Goal: Task Accomplishment & Management: Use online tool/utility

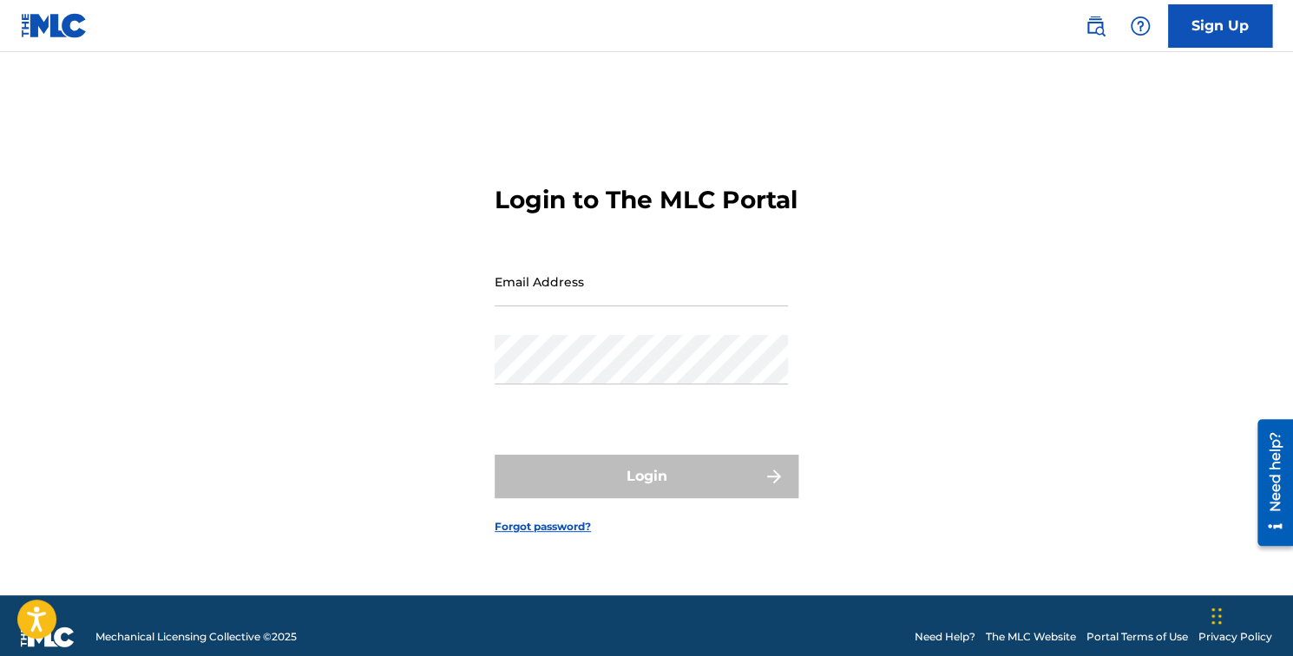
type input "[PERSON_NAME][EMAIL_ADDRESS][DOMAIN_NAME]"
click at [629, 496] on div "Login" at bounding box center [647, 476] width 304 height 43
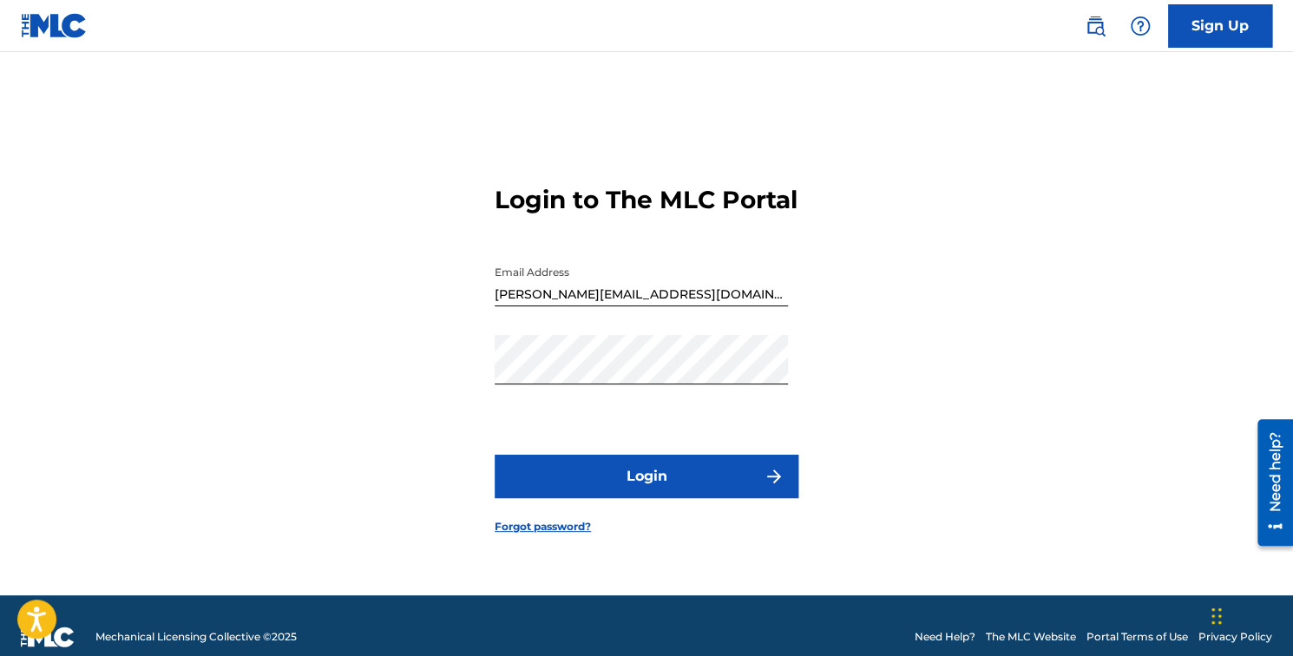
click at [669, 488] on button "Login" at bounding box center [647, 476] width 304 height 43
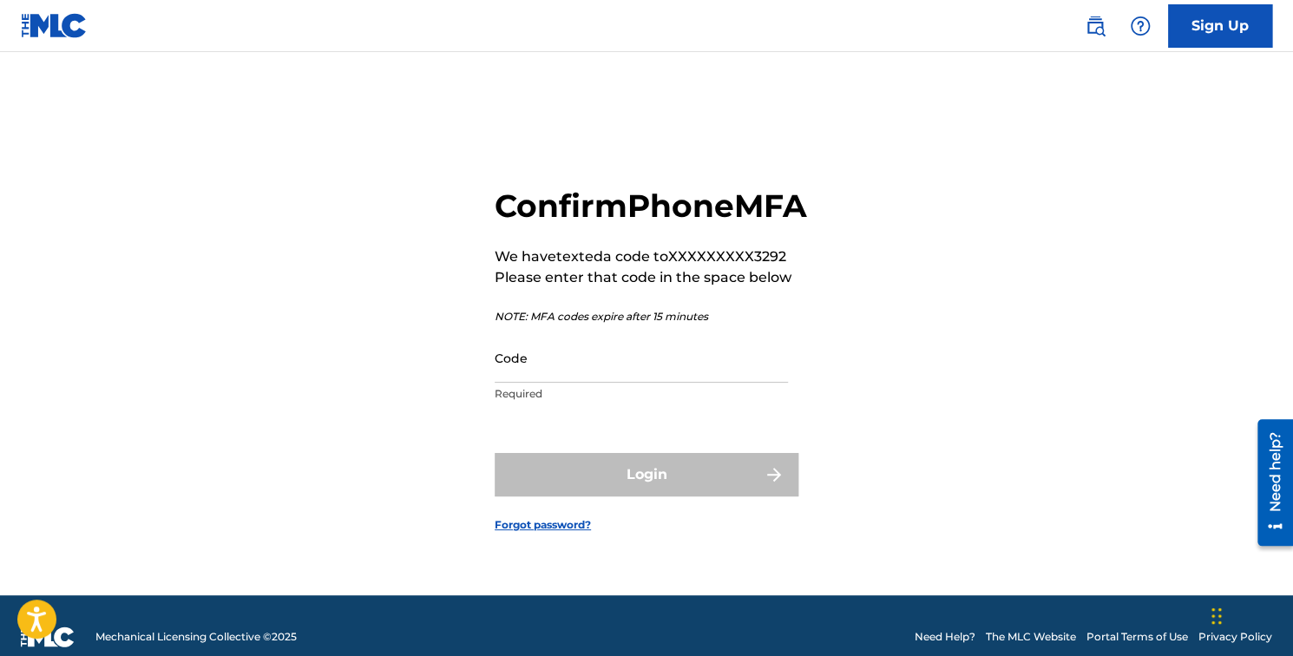
click at [578, 377] on input "Code" at bounding box center [641, 357] width 293 height 49
click at [706, 373] on input "Code" at bounding box center [641, 357] width 293 height 49
click at [702, 383] on input "Code" at bounding box center [641, 357] width 293 height 49
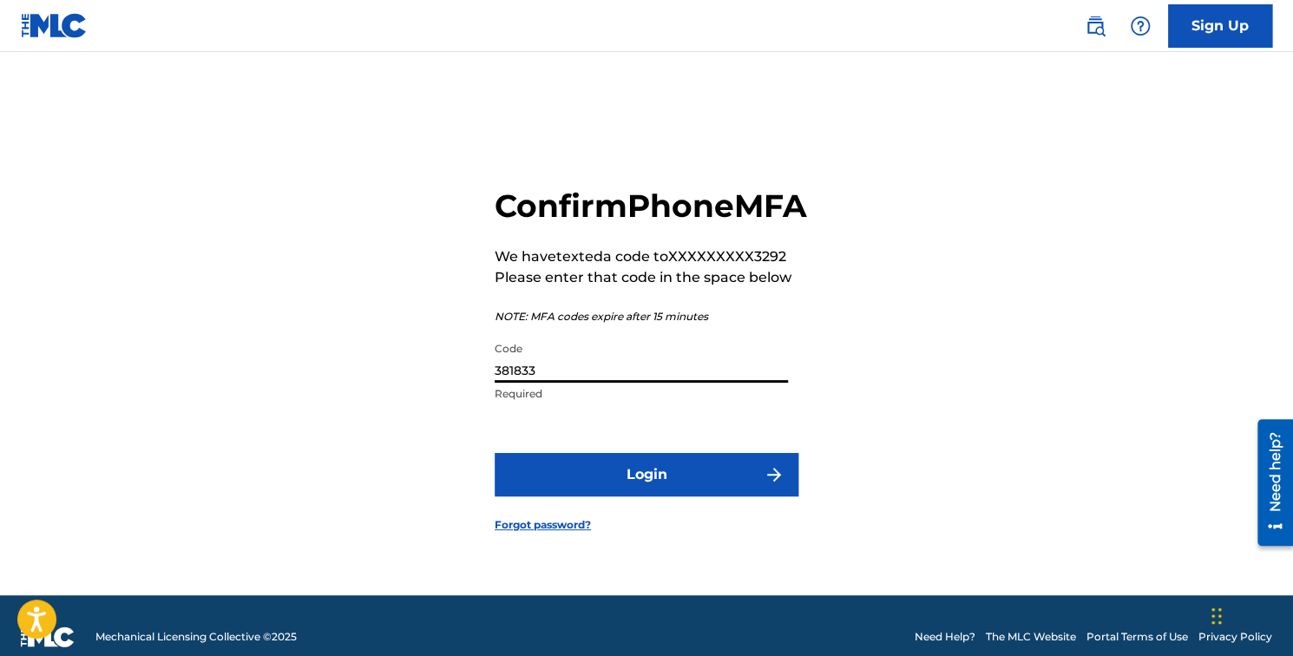
type input "381833"
click at [495, 453] on button "Login" at bounding box center [647, 474] width 304 height 43
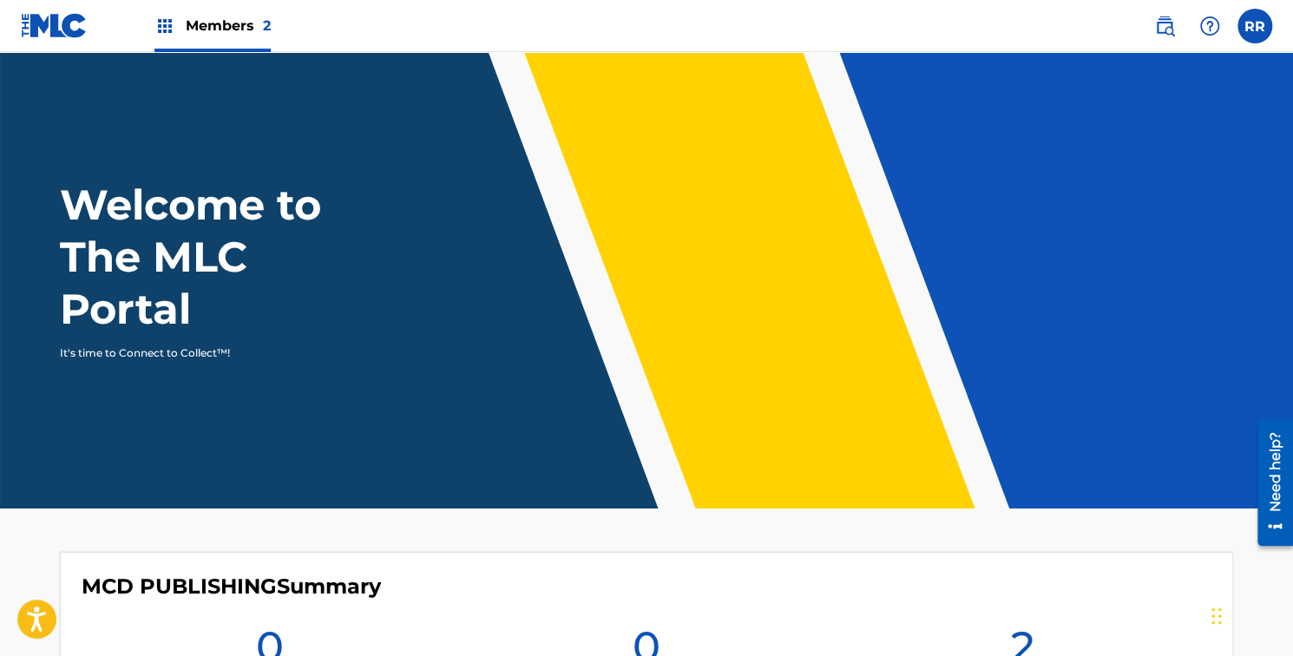
click at [233, 24] on span "Members 2" at bounding box center [228, 26] width 85 height 20
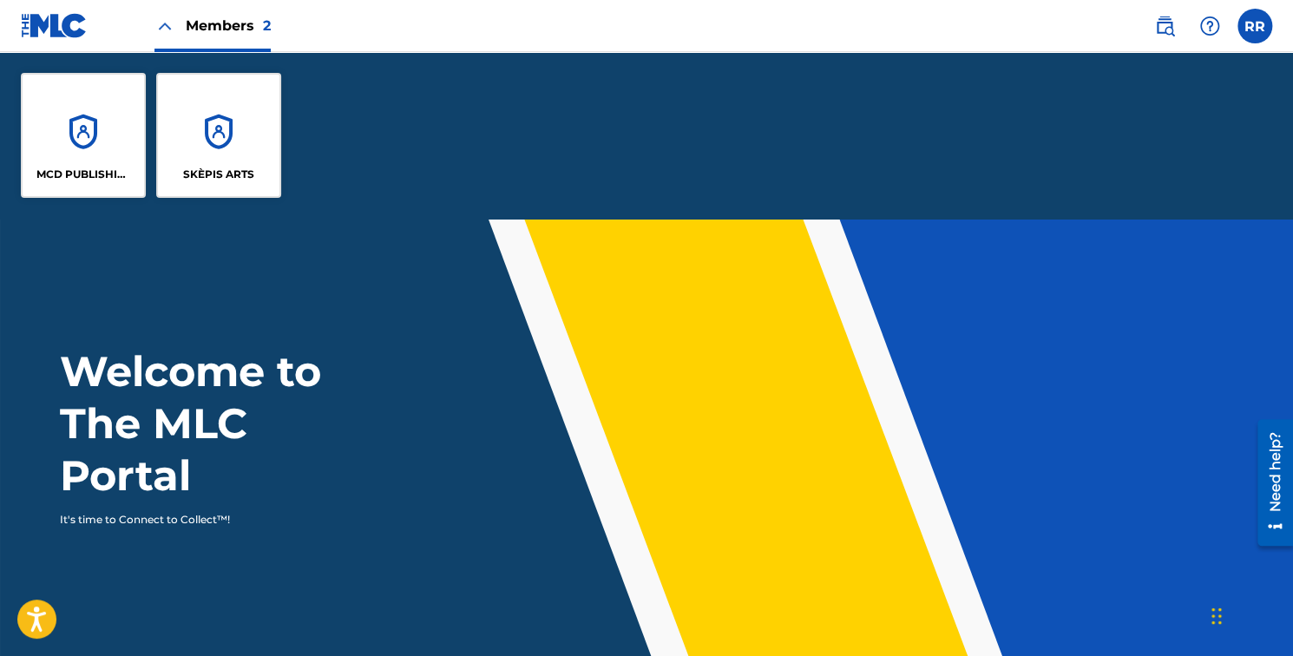
click at [85, 142] on div "MCD PUBLISHING" at bounding box center [83, 135] width 125 height 125
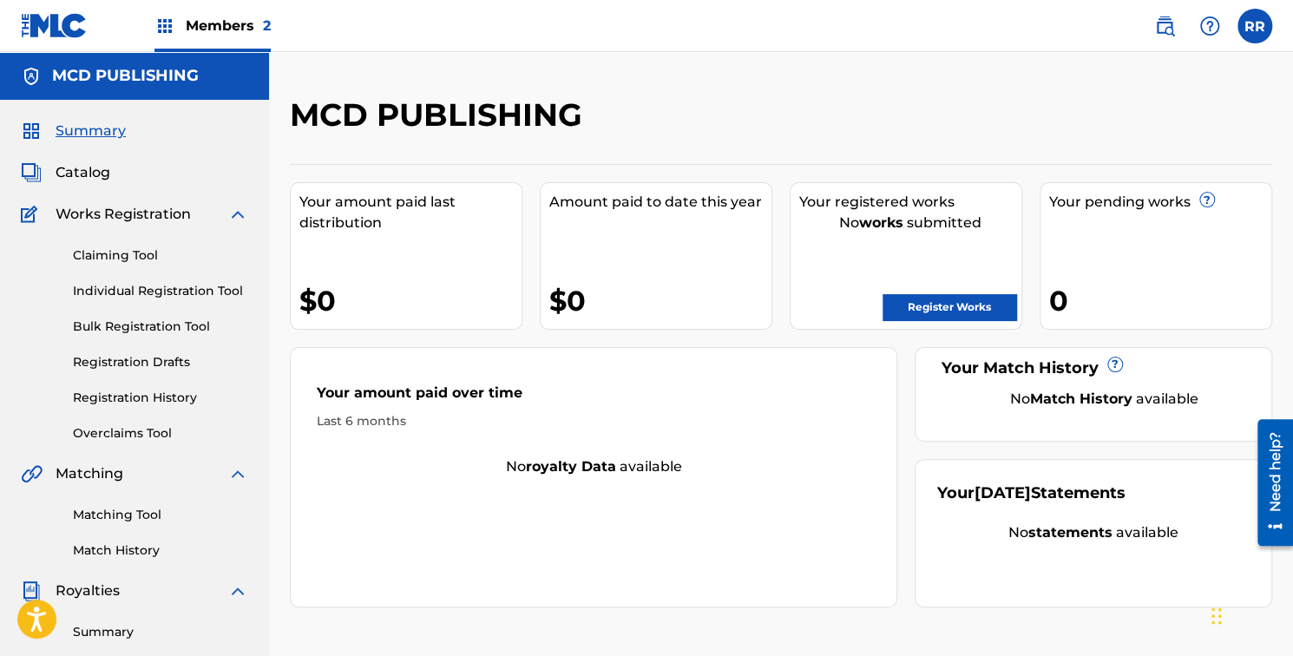
click at [1170, 19] on img at bounding box center [1164, 26] width 21 height 21
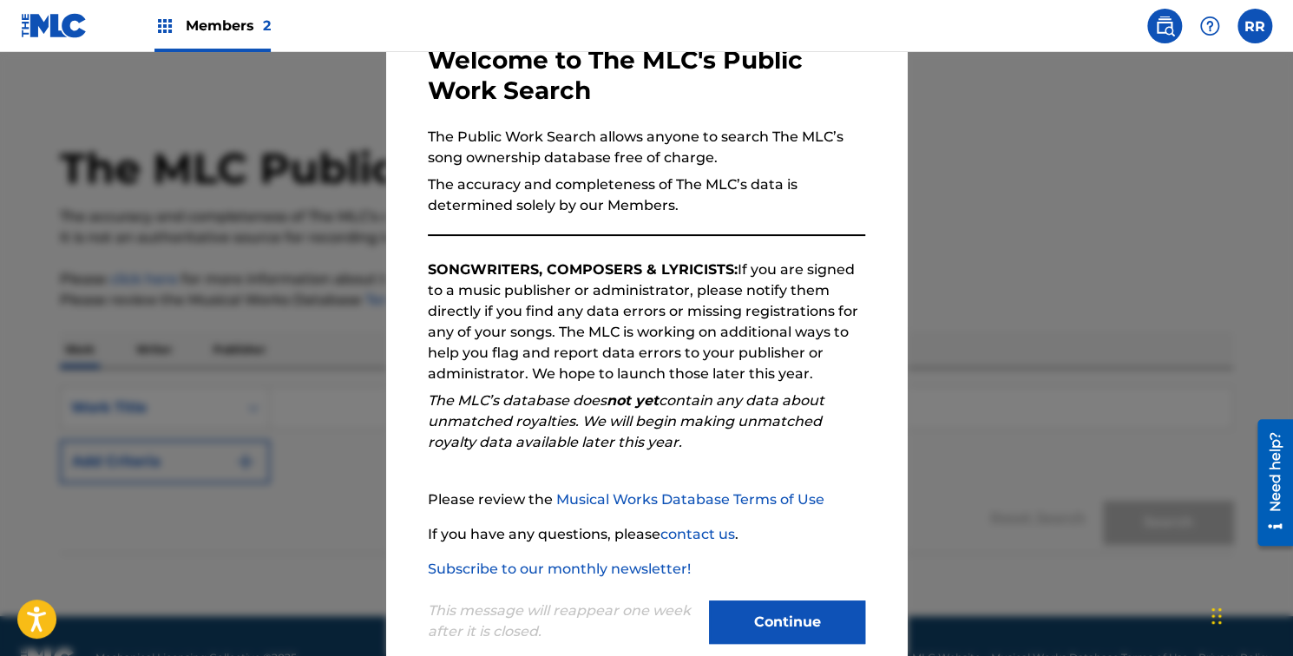
scroll to position [138, 0]
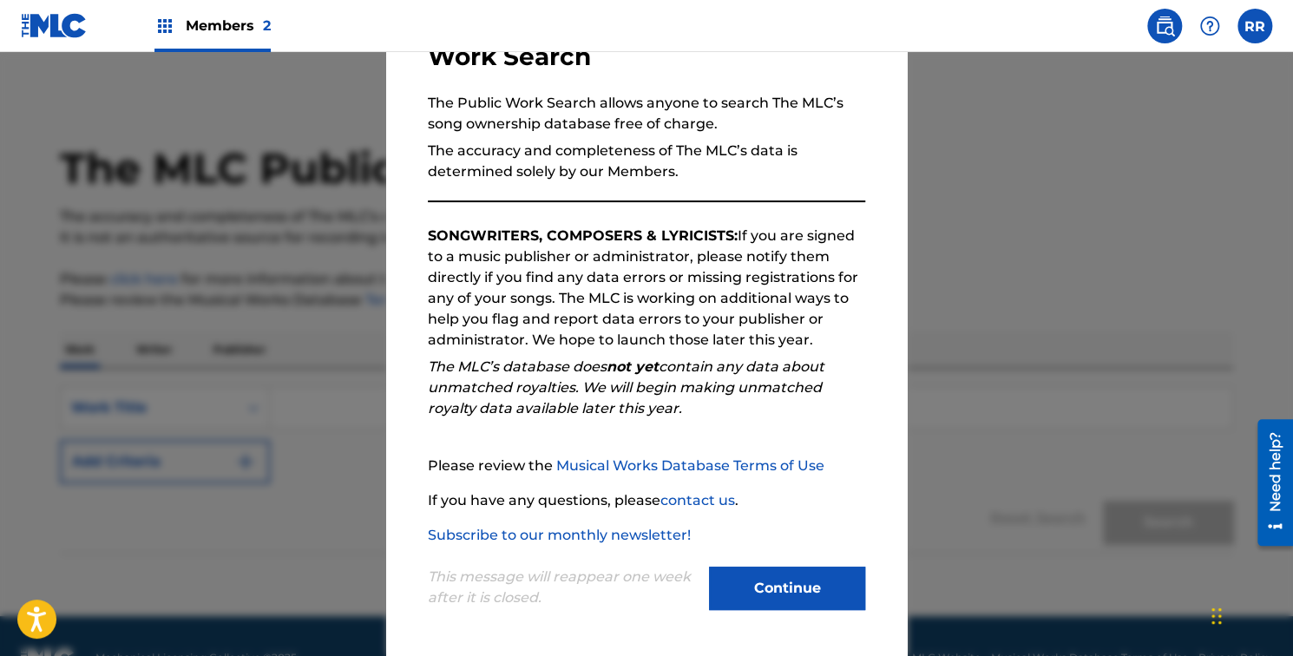
click at [778, 596] on button "Continue" at bounding box center [787, 588] width 156 height 43
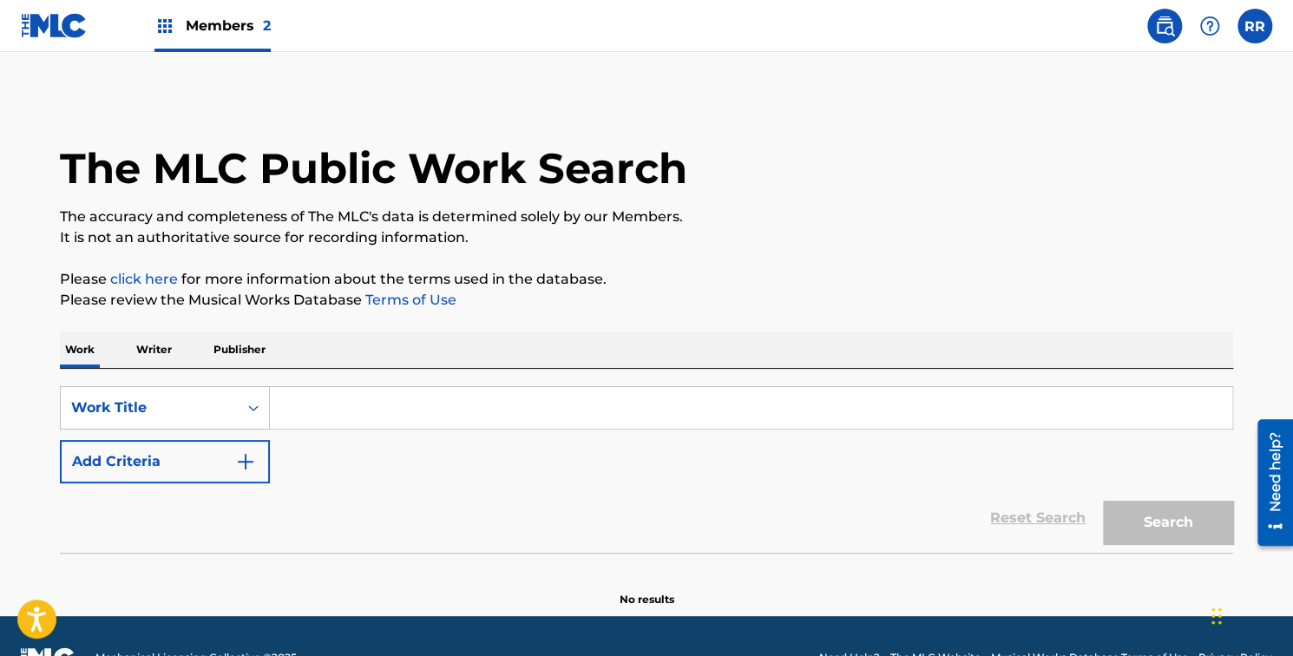
click at [239, 352] on p "Publisher" at bounding box center [239, 349] width 62 height 36
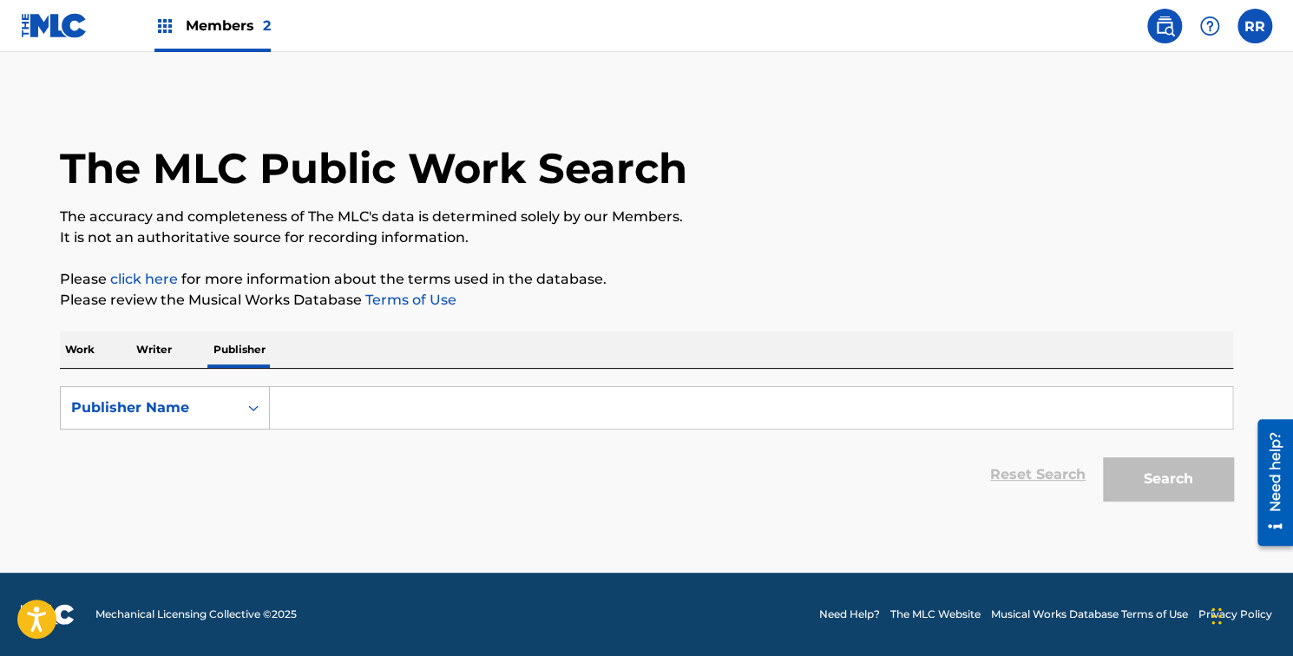
click at [364, 406] on input "Search Form" at bounding box center [751, 408] width 962 height 42
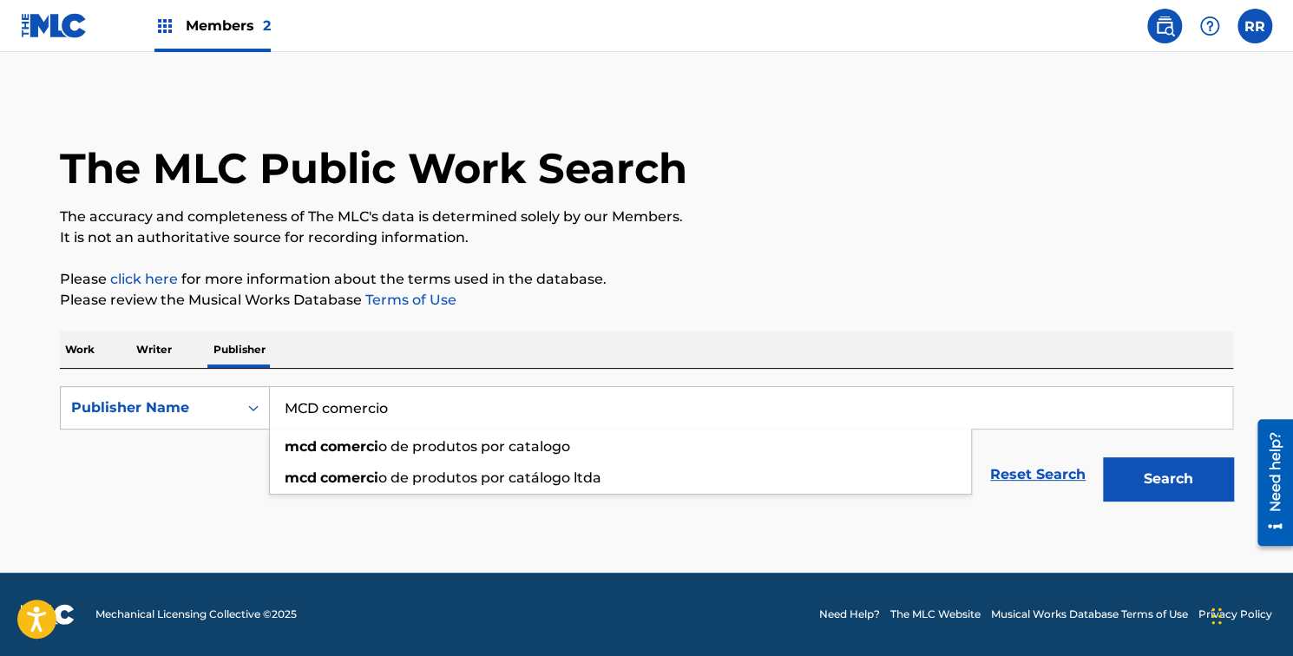
type input "MCD comercio"
click at [1103, 457] on button "Search" at bounding box center [1168, 478] width 130 height 43
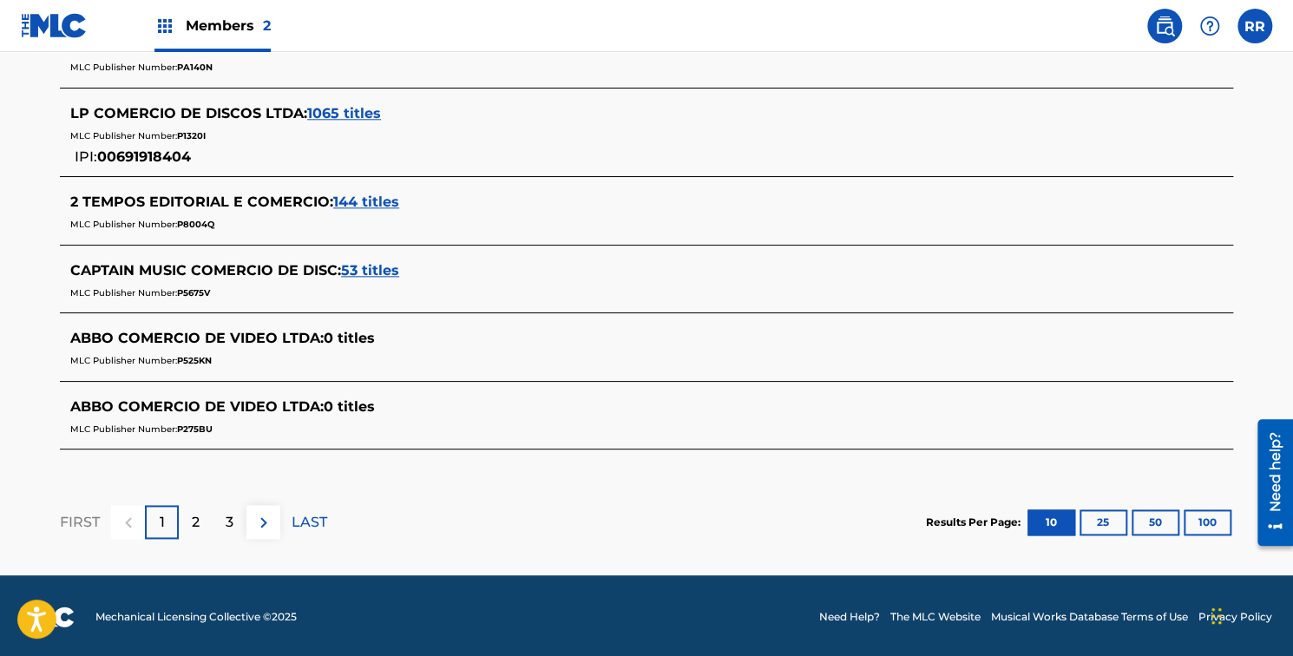
scroll to position [299, 0]
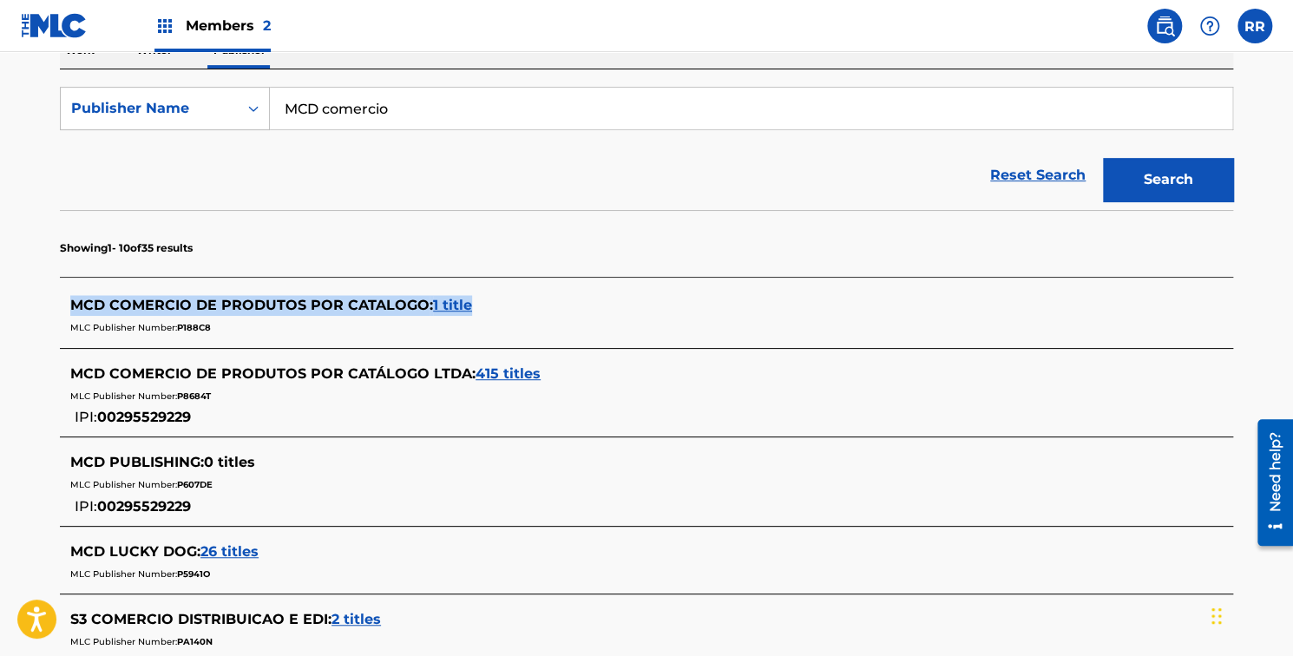
drag, startPoint x: 1295, startPoint y: 259, endPoint x: 1297, endPoint y: 284, distance: 25.3
click at [1292, 284] on html "Accessibility Screen-Reader Guide, Feedback, and Issue Reporting | New window M…" at bounding box center [646, 29] width 1293 height 656
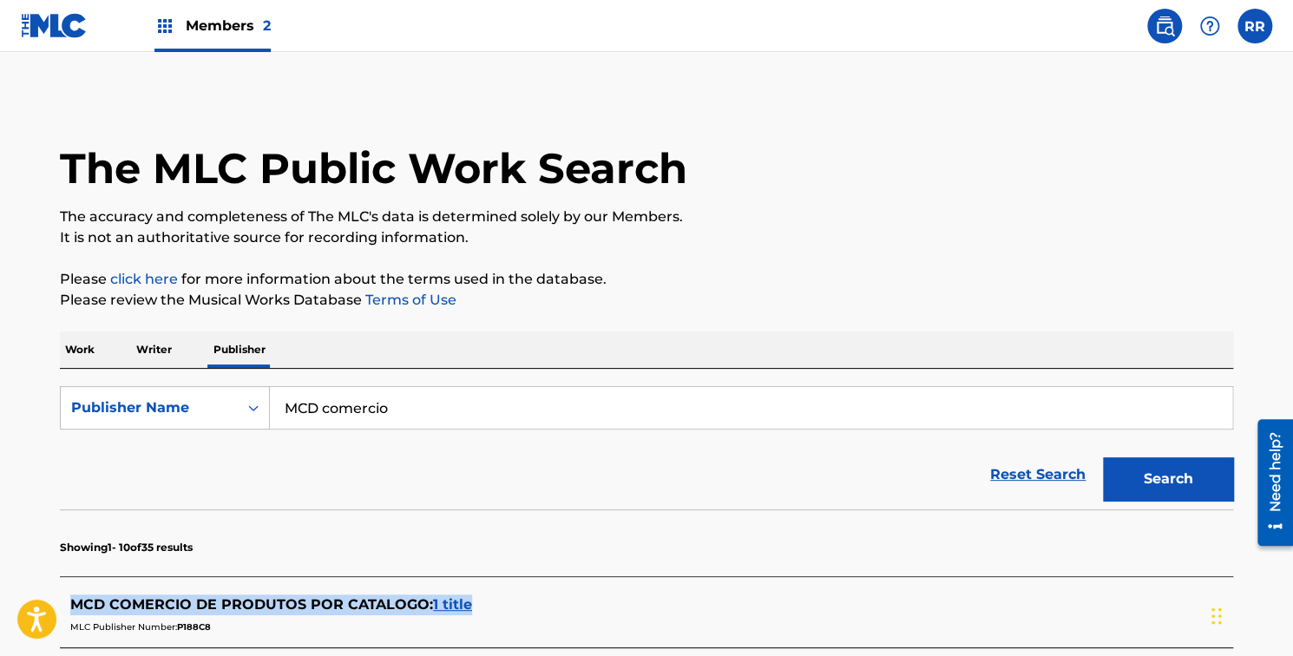
scroll to position [574, 0]
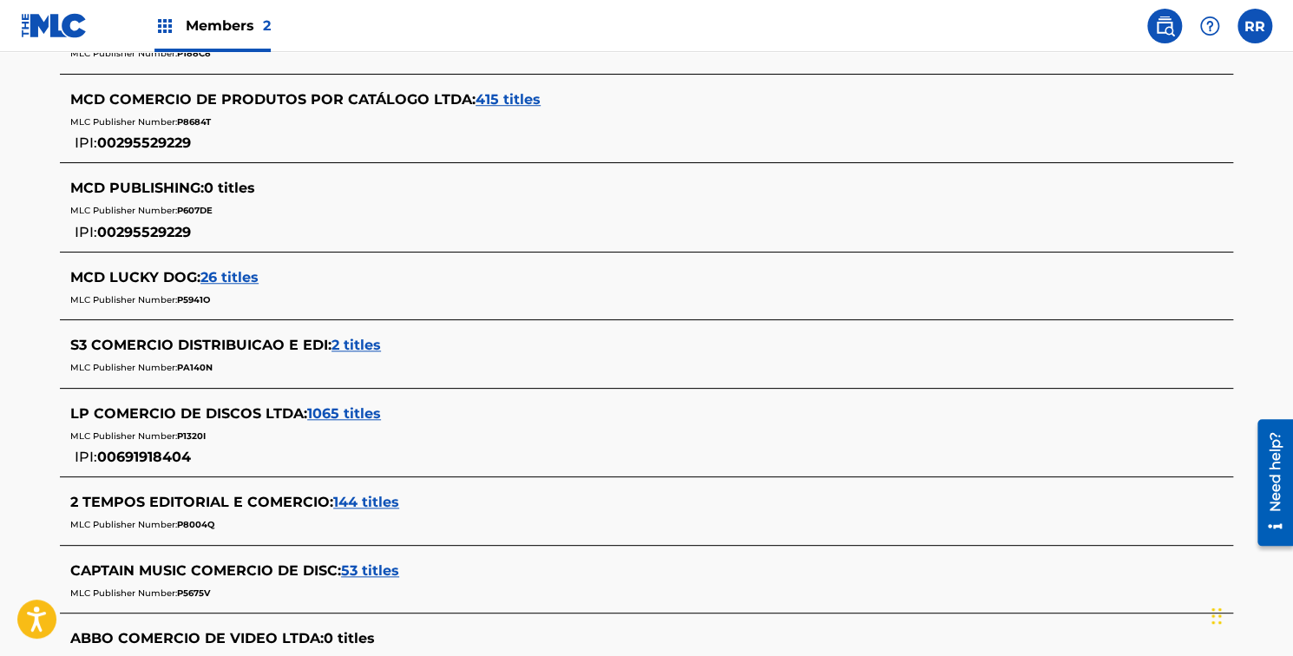
click at [515, 91] on span "415 titles" at bounding box center [508, 99] width 65 height 16
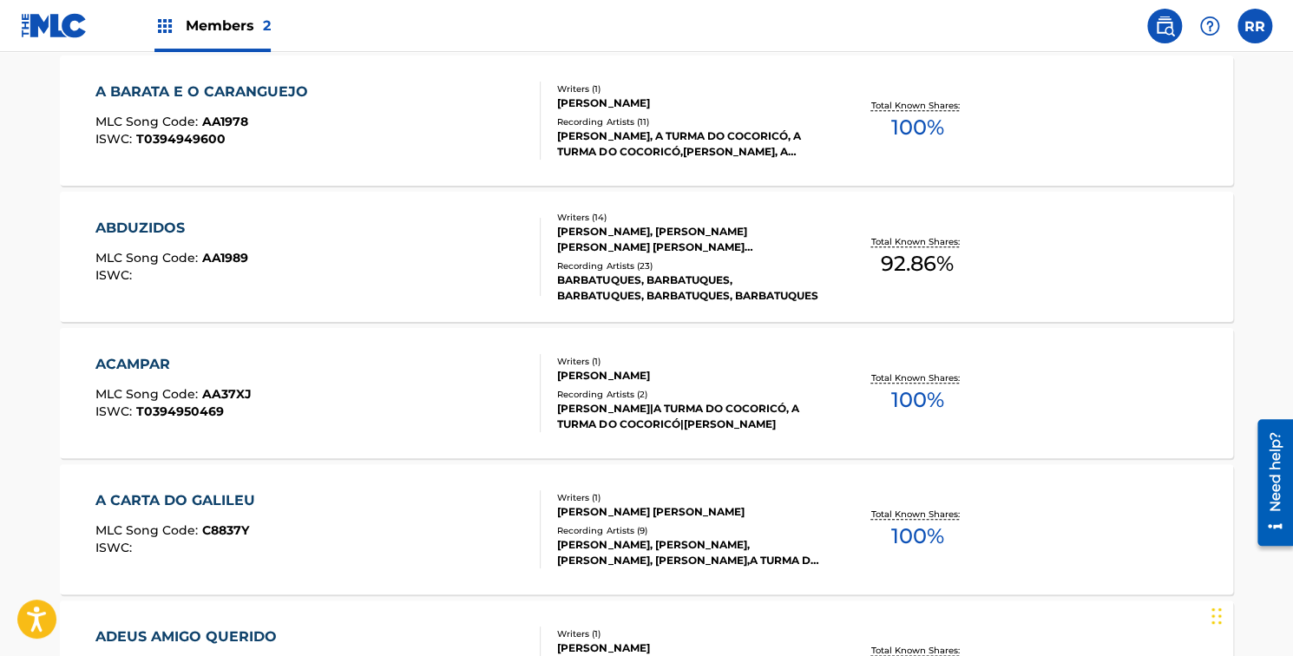
click at [446, 391] on div "ACAMPAR MLC Song Code : AA37XJ ISWC : T0394950469" at bounding box center [318, 393] width 446 height 78
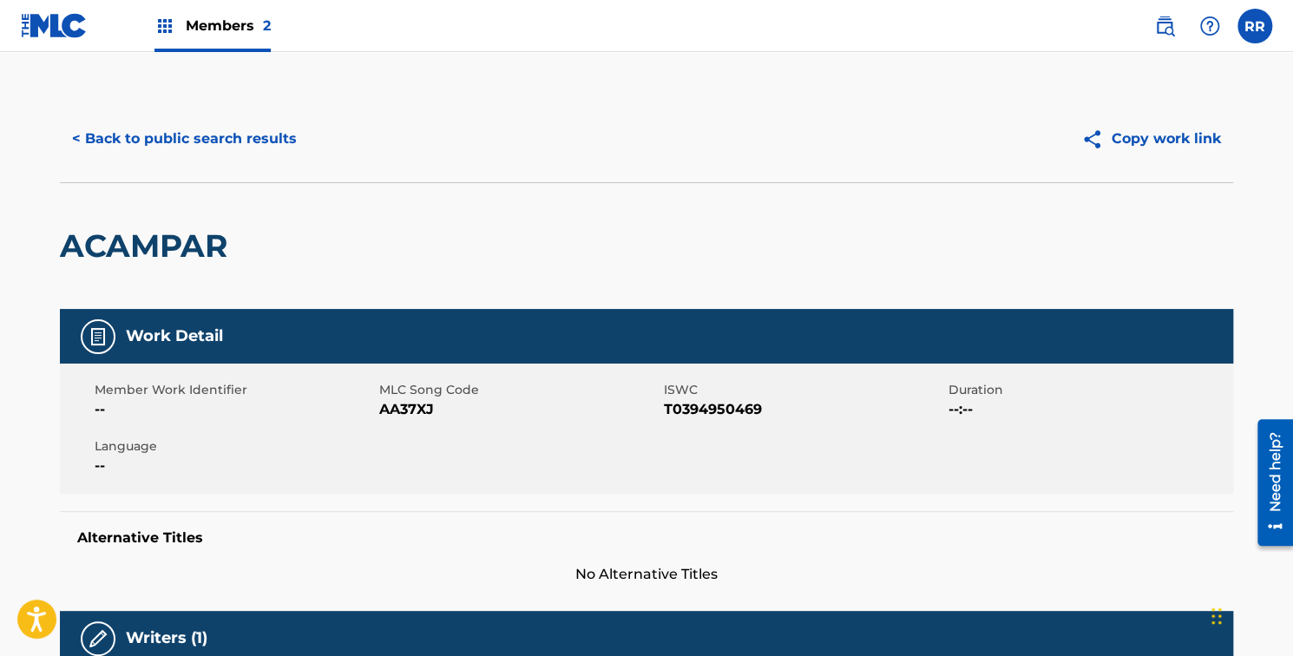
click at [144, 140] on button "< Back to public search results" at bounding box center [184, 138] width 249 height 43
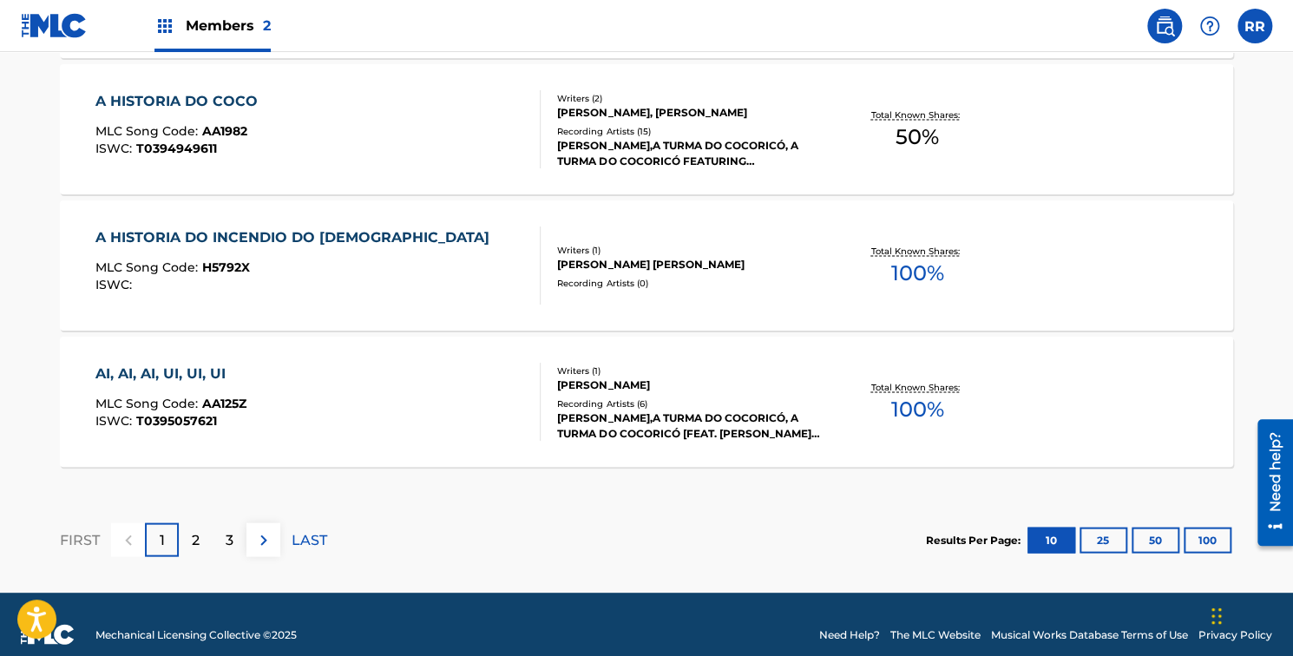
scroll to position [1538, 0]
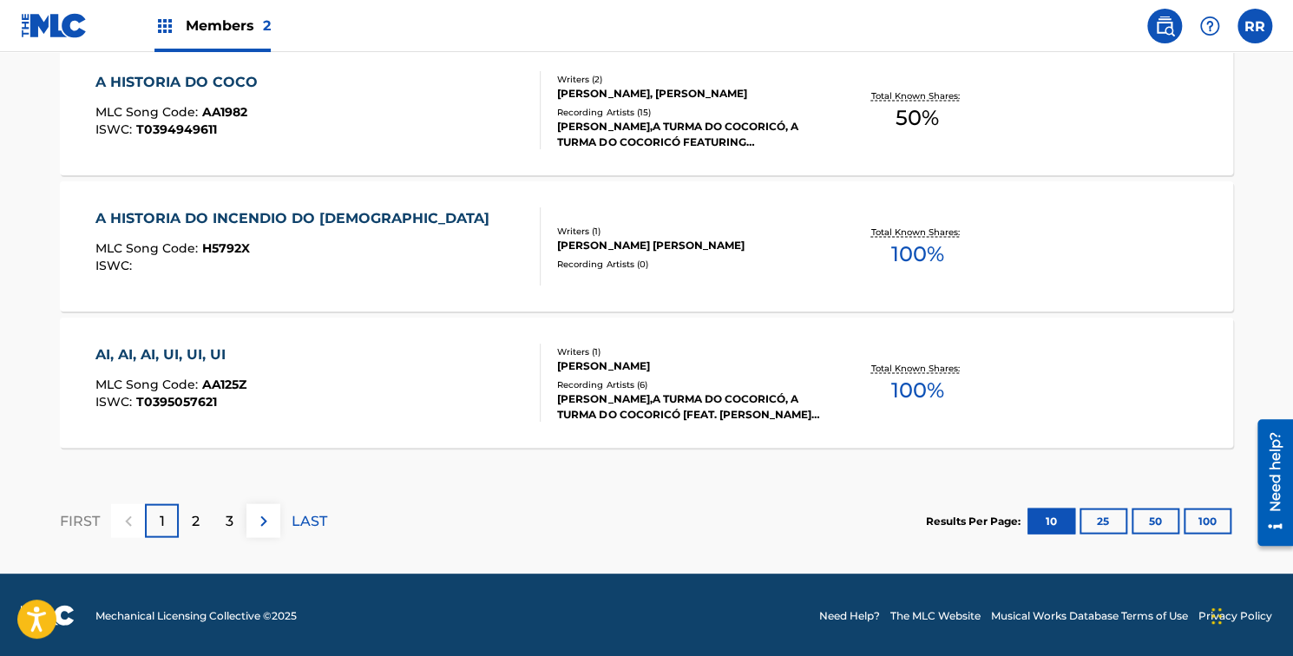
click at [1149, 517] on button "50" at bounding box center [1156, 521] width 48 height 26
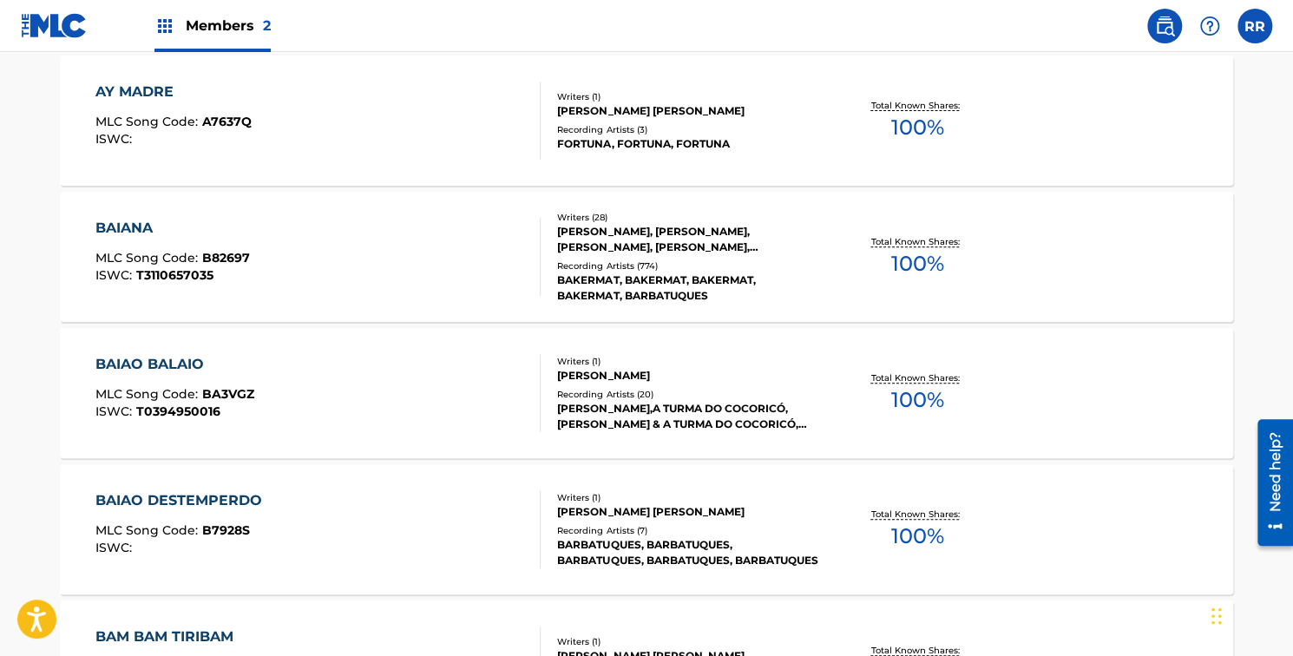
scroll to position [6987, 0]
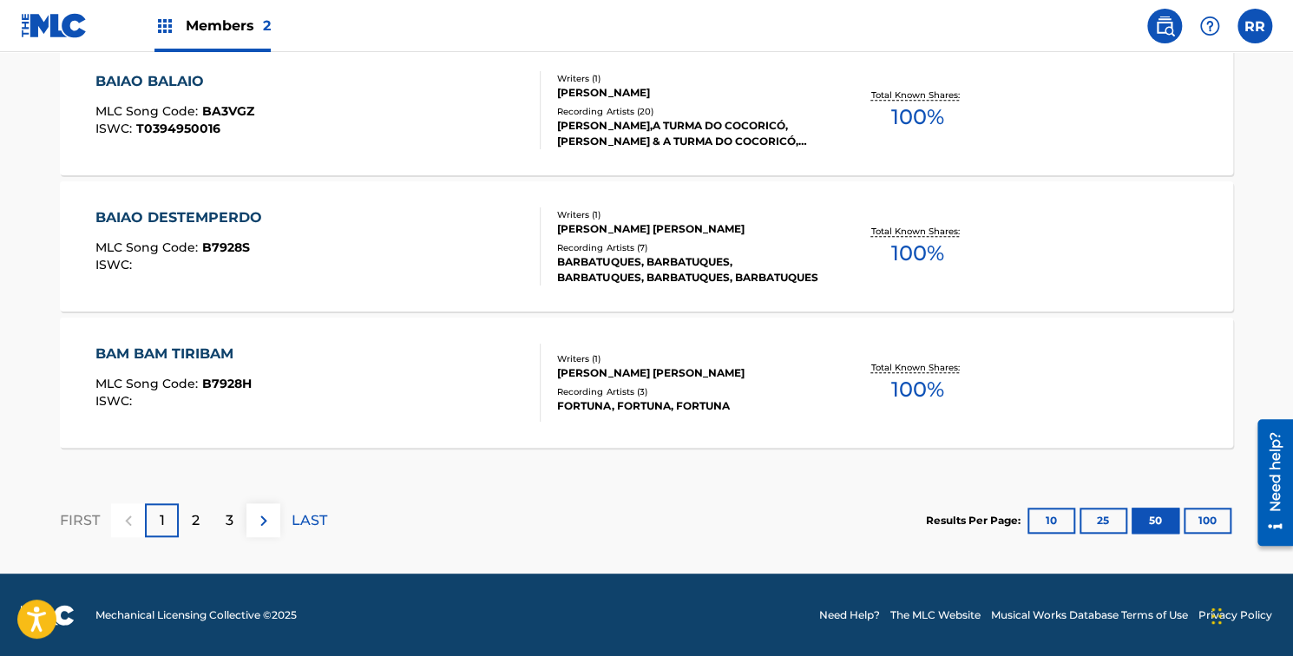
click at [387, 379] on div "BAM BAM TIRIBAM MLC Song Code : B7928H ISWC :" at bounding box center [318, 383] width 446 height 78
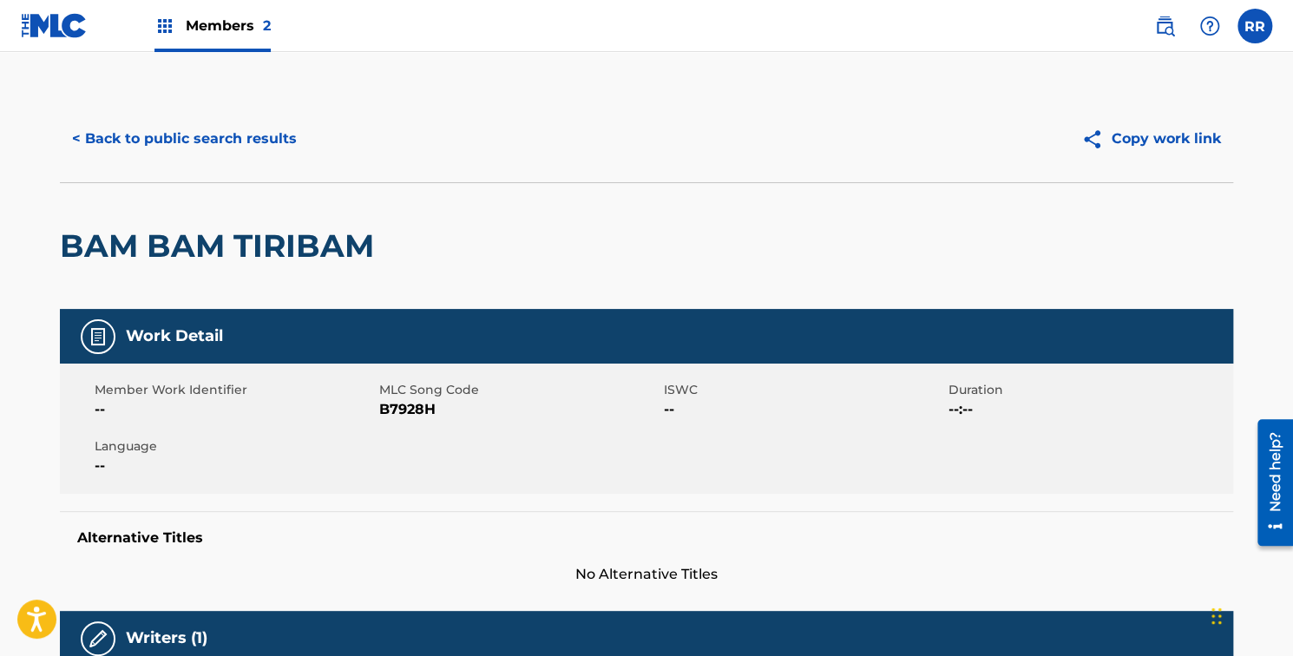
scroll to position [574, 0]
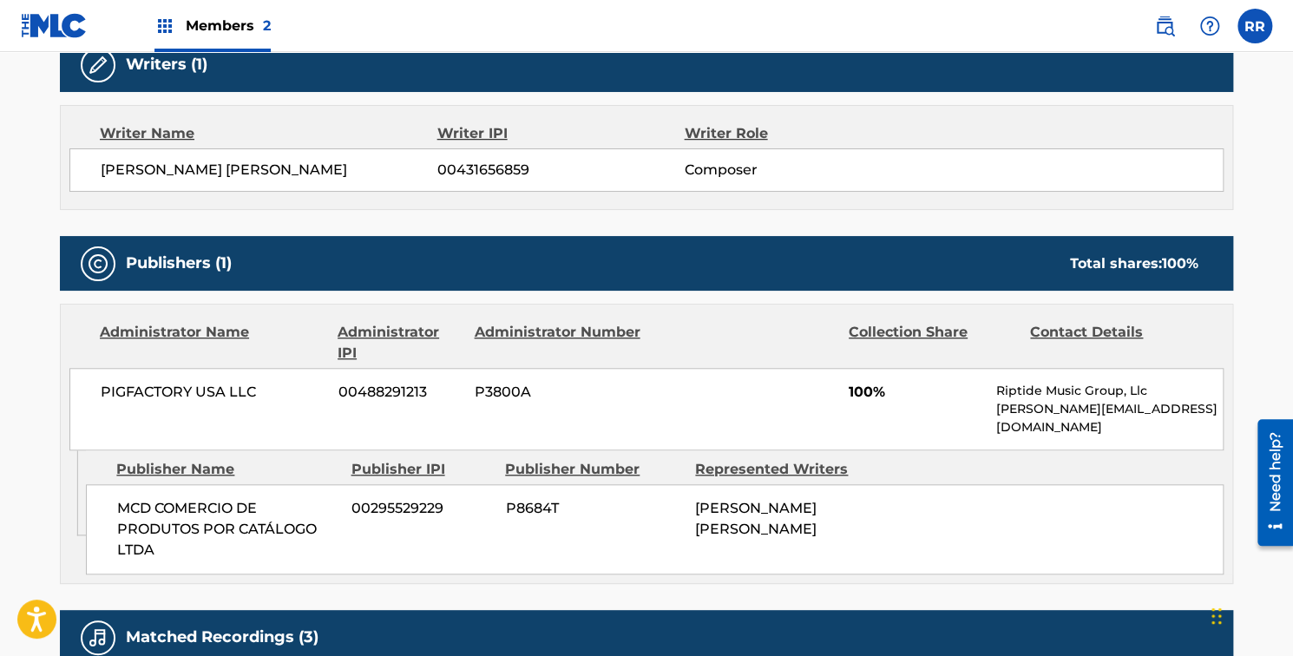
click at [125, 388] on span "PIGFACTORY USA LLC" at bounding box center [213, 392] width 225 height 21
copy div "PIGFACTORY USA LLC"
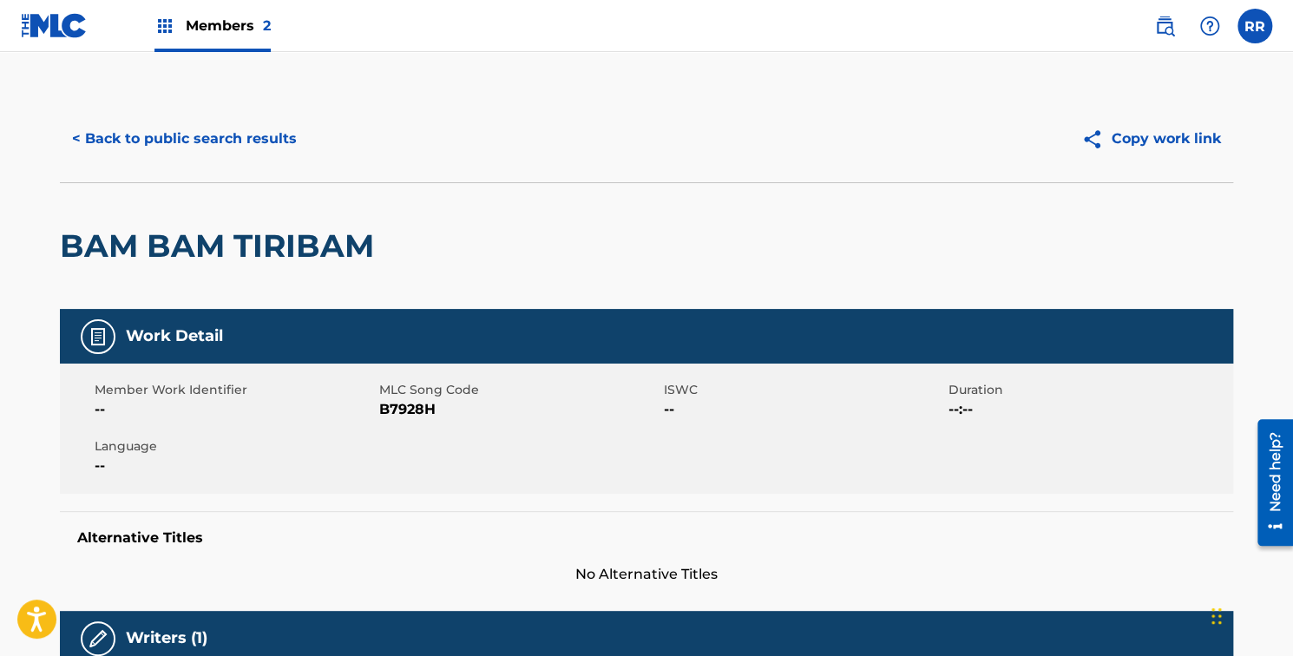
scroll to position [0, 0]
click at [79, 138] on button "< Back to public search results" at bounding box center [184, 138] width 249 height 43
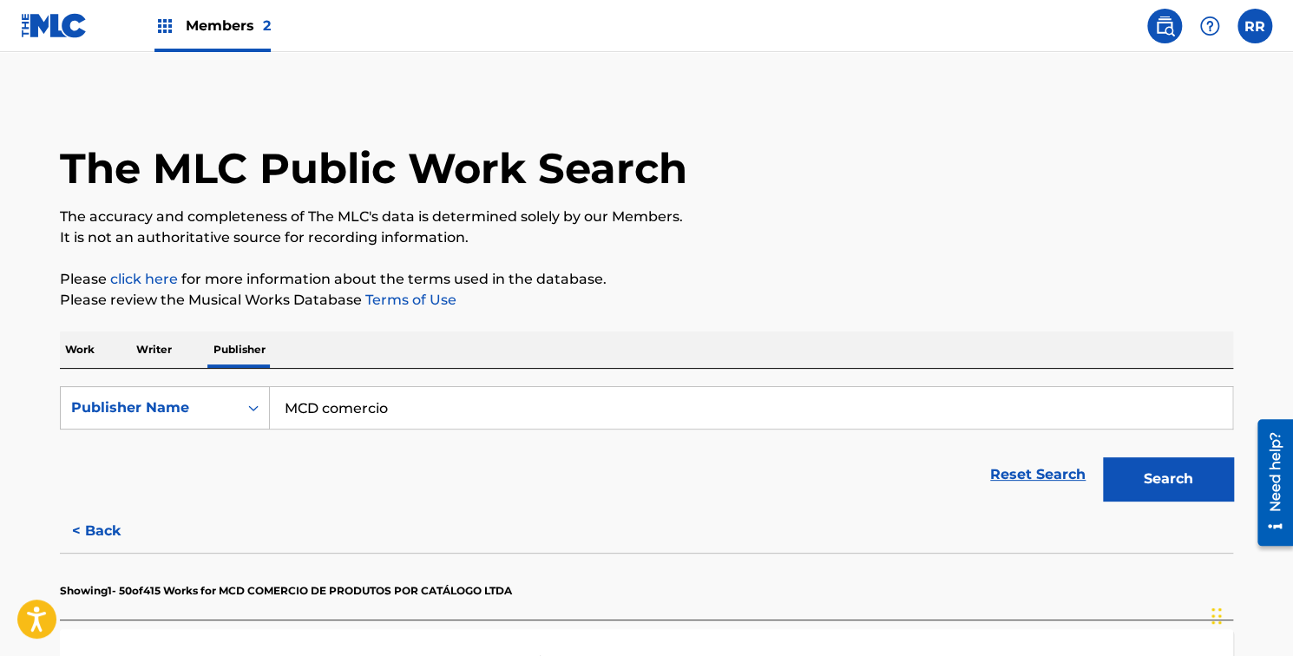
click at [357, 408] on input "MCD comercio" at bounding box center [751, 408] width 962 height 42
click at [396, 407] on input "MCD comercio" at bounding box center [751, 408] width 962 height 42
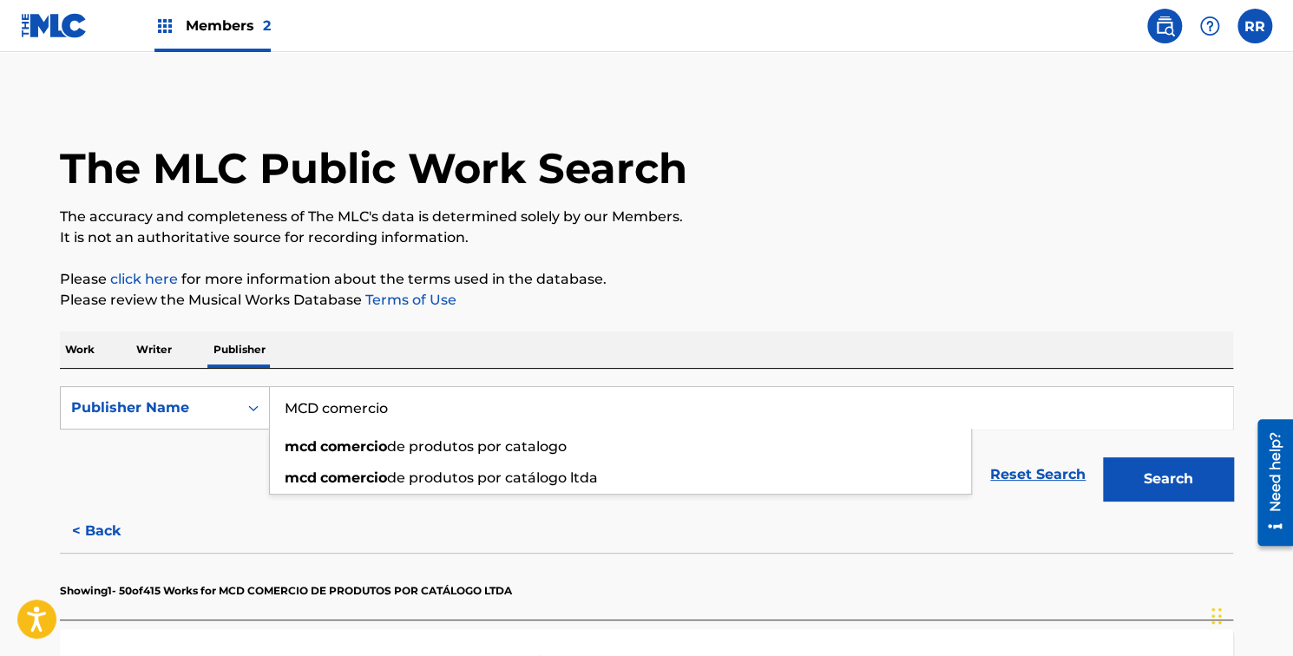
click at [396, 407] on input "MCD comercio" at bounding box center [751, 408] width 962 height 42
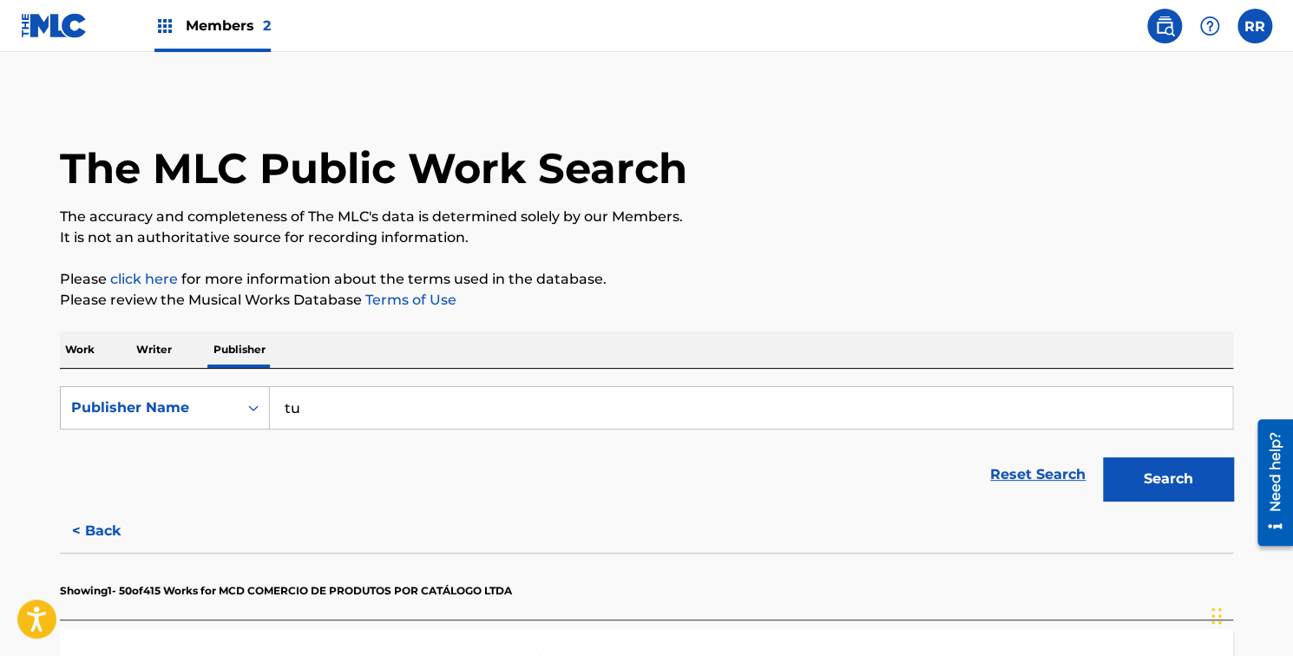
type input "t"
click at [372, 410] on input "[PERSON_NAME]" at bounding box center [751, 408] width 962 height 42
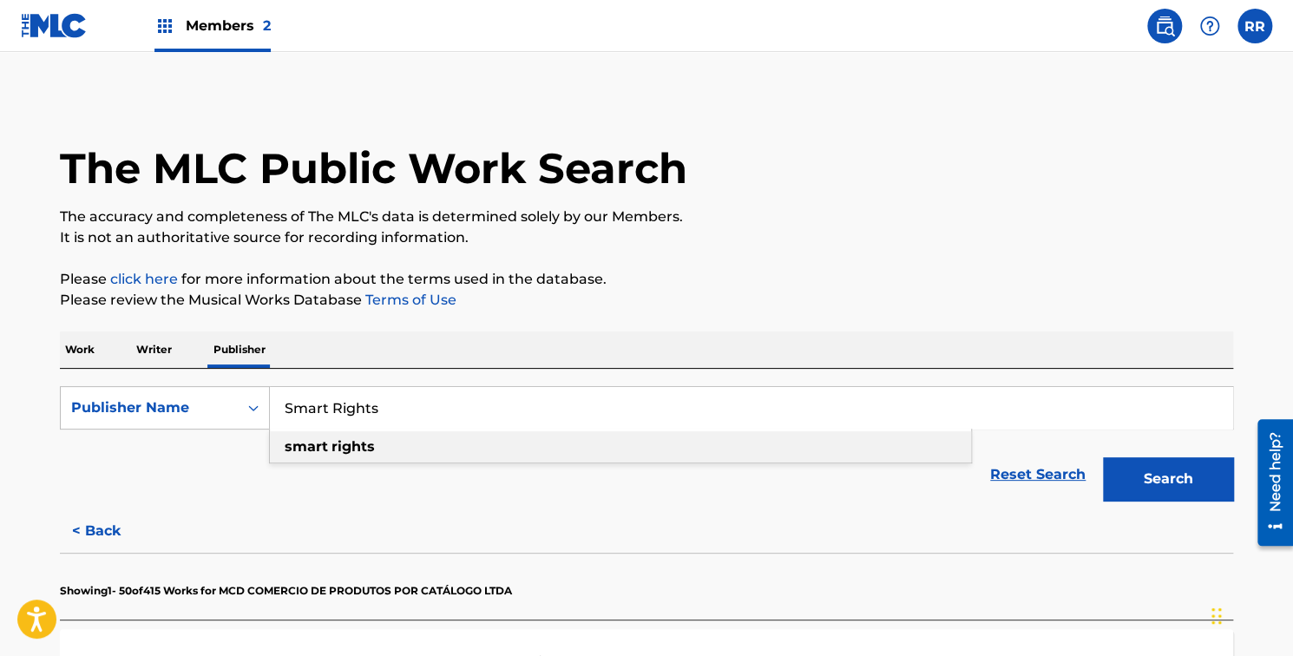
click at [350, 456] on div "smart rights" at bounding box center [620, 446] width 701 height 31
type input "smart rights"
click at [1198, 488] on button "Search" at bounding box center [1168, 478] width 130 height 43
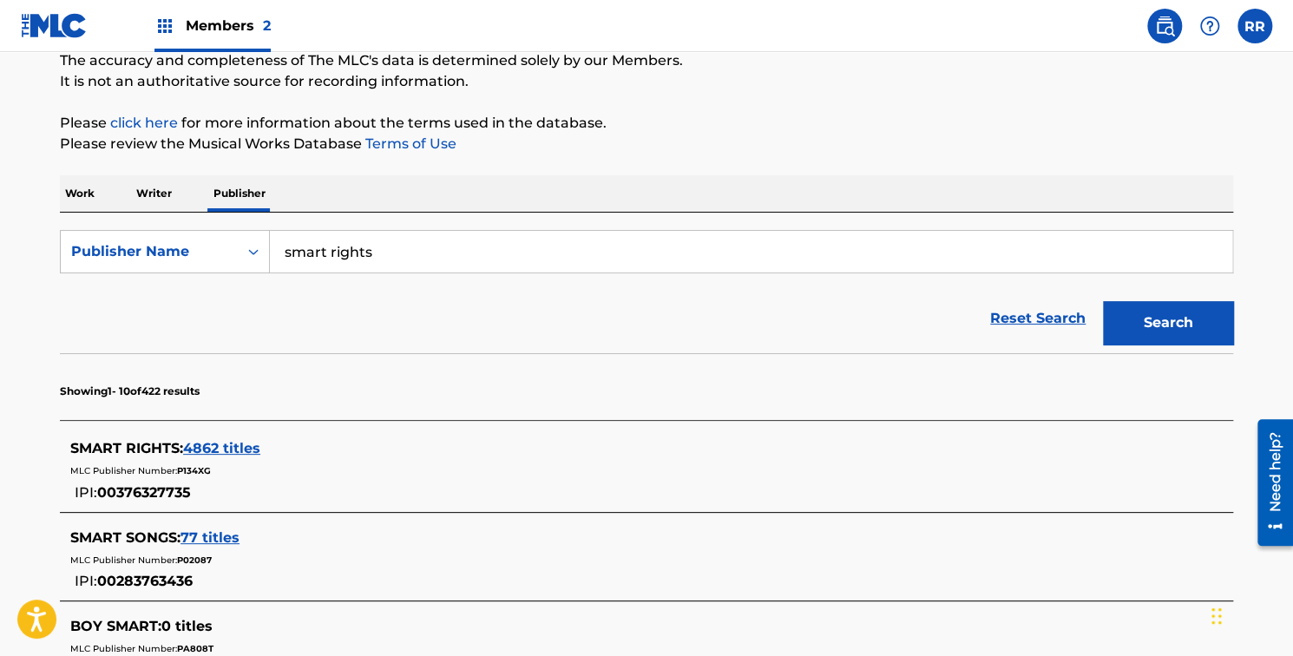
scroll to position [160, 0]
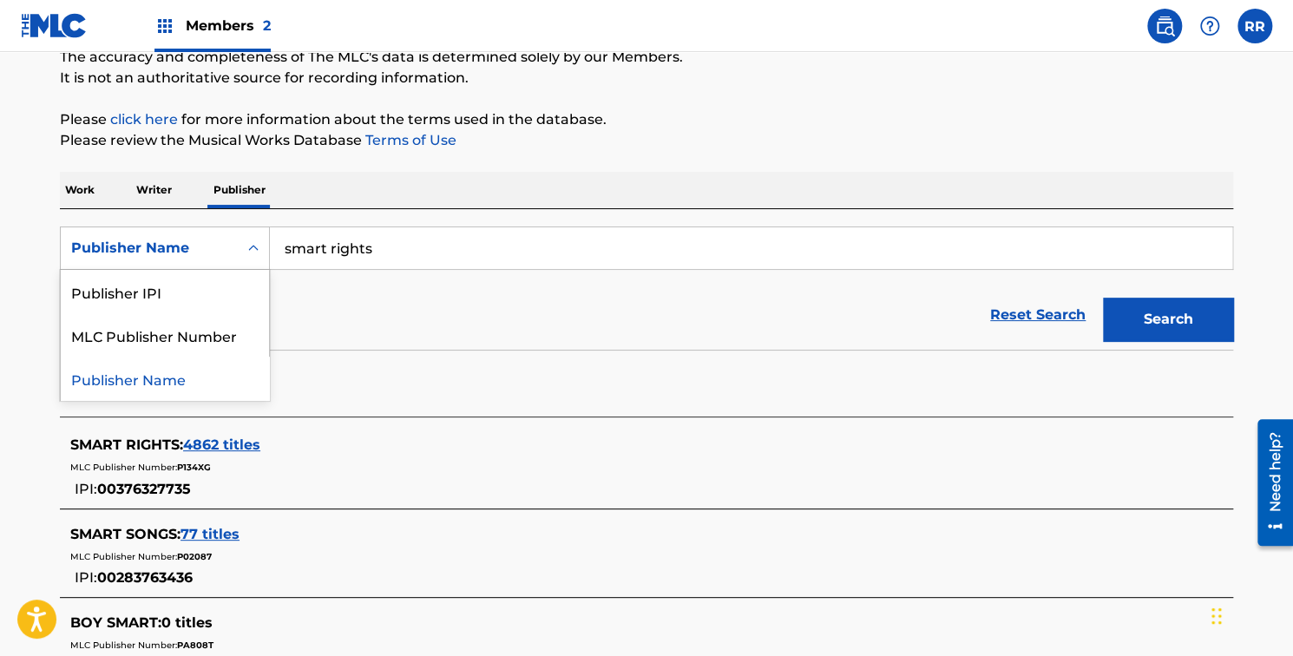
click at [197, 259] on div "Publisher Name" at bounding box center [149, 248] width 177 height 33
click at [335, 292] on div "Reset Search Search" at bounding box center [646, 314] width 1173 height 69
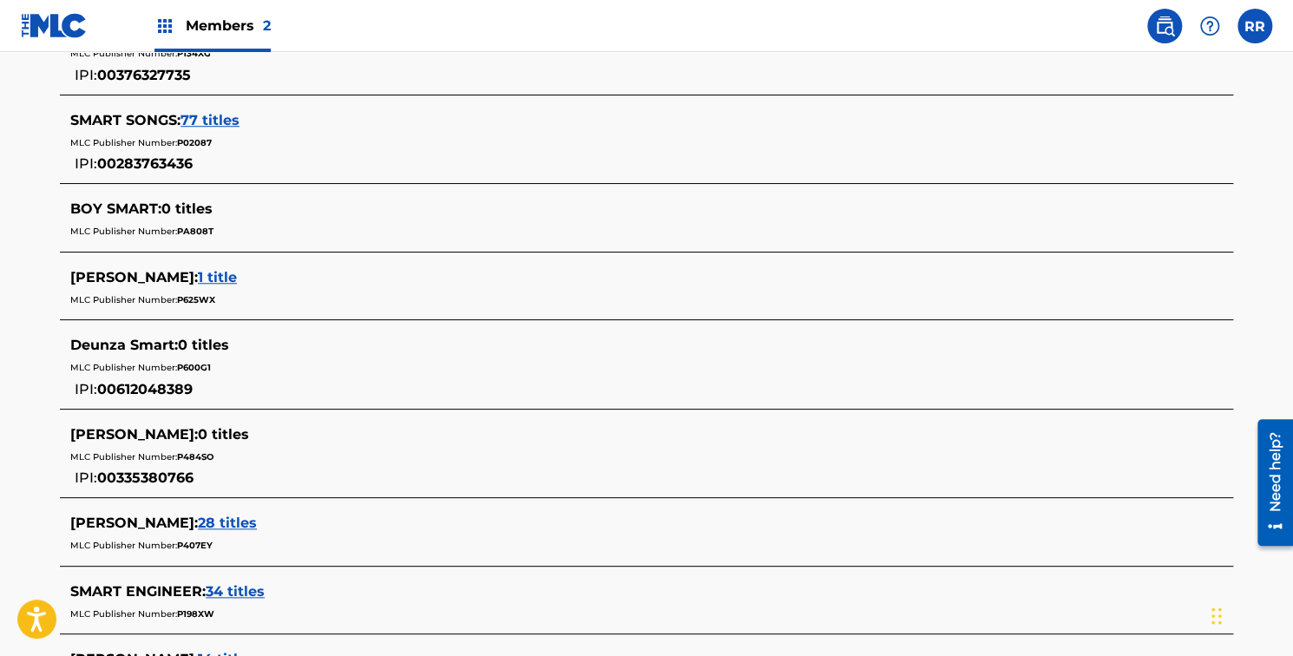
scroll to position [0, 0]
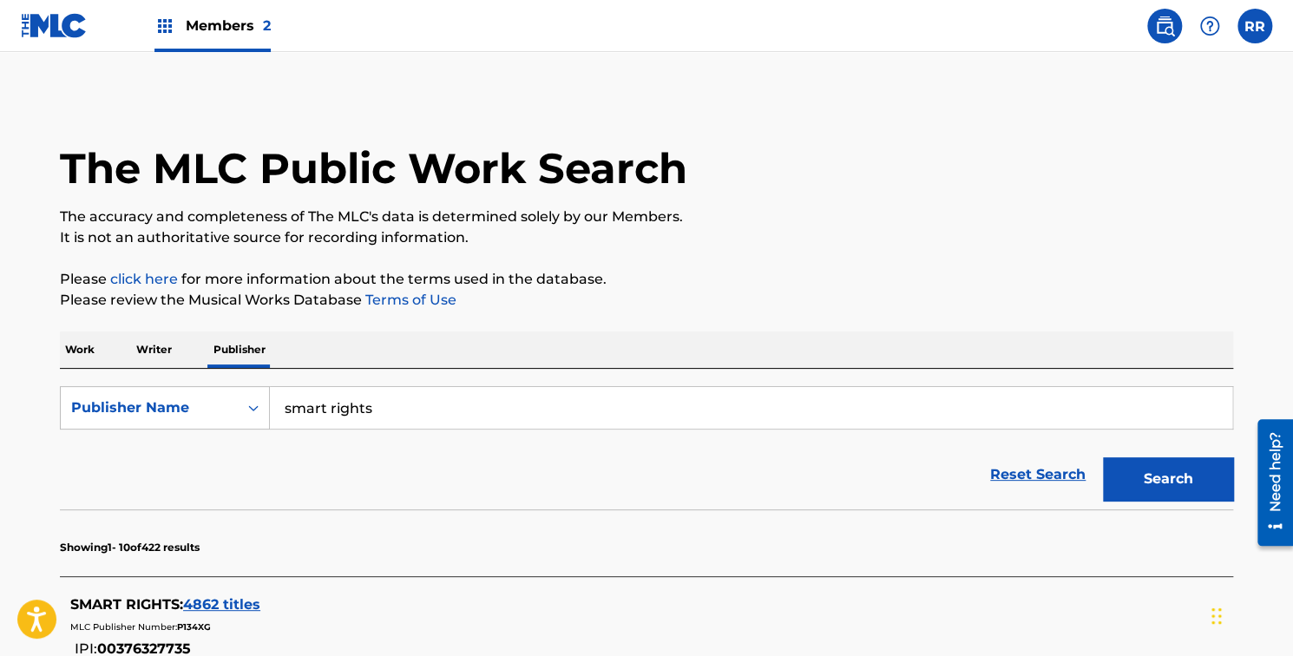
click at [262, 603] on div "SMART RIGHTS : 4862 titles" at bounding box center [623, 604] width 1107 height 21
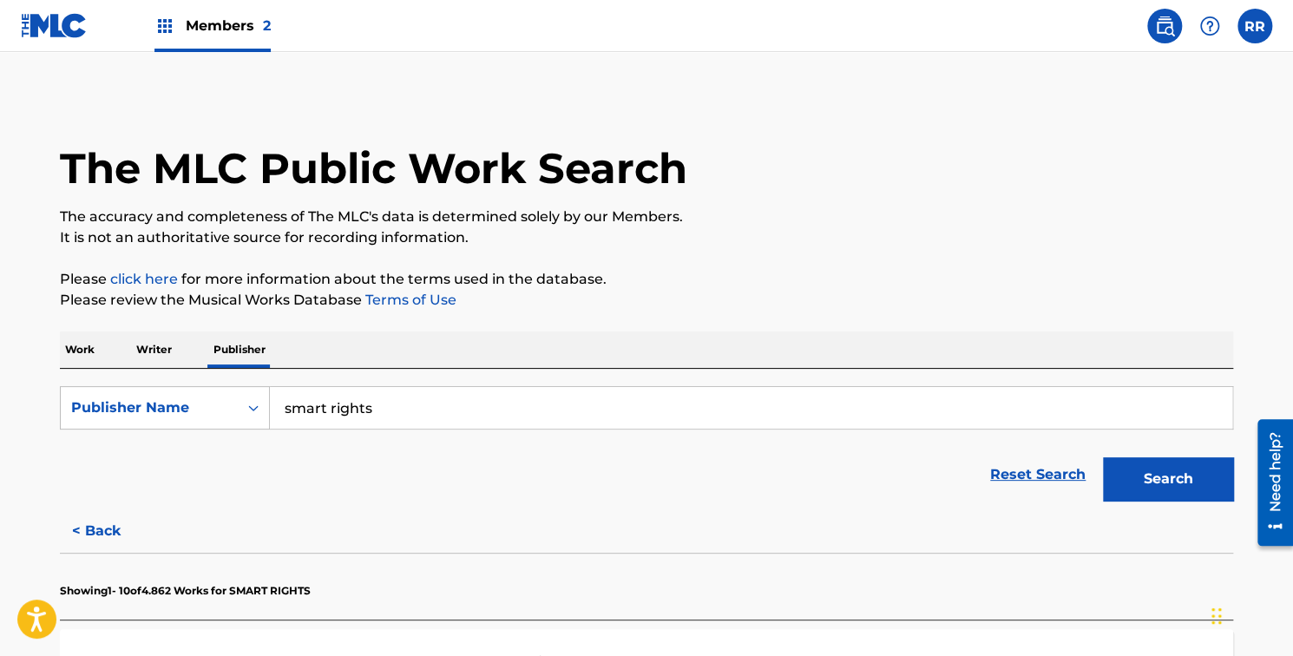
click at [166, 28] on img at bounding box center [164, 26] width 21 height 21
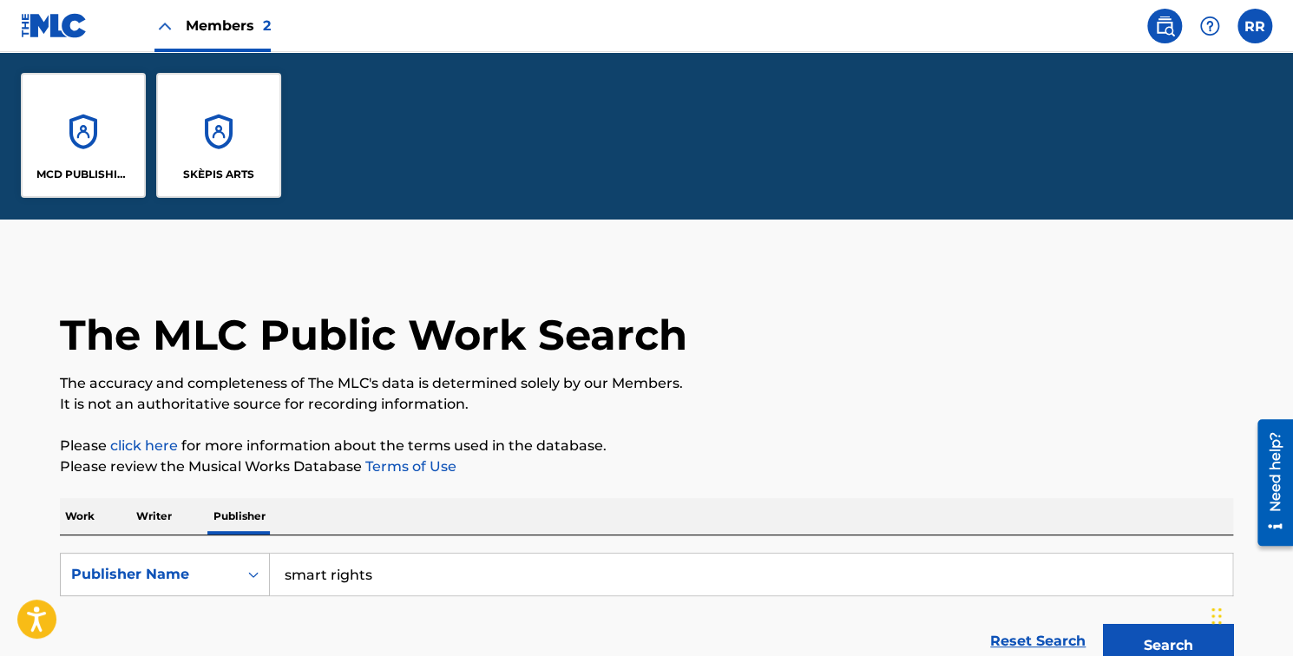
click at [81, 151] on div "MCD PUBLISHING" at bounding box center [83, 135] width 125 height 125
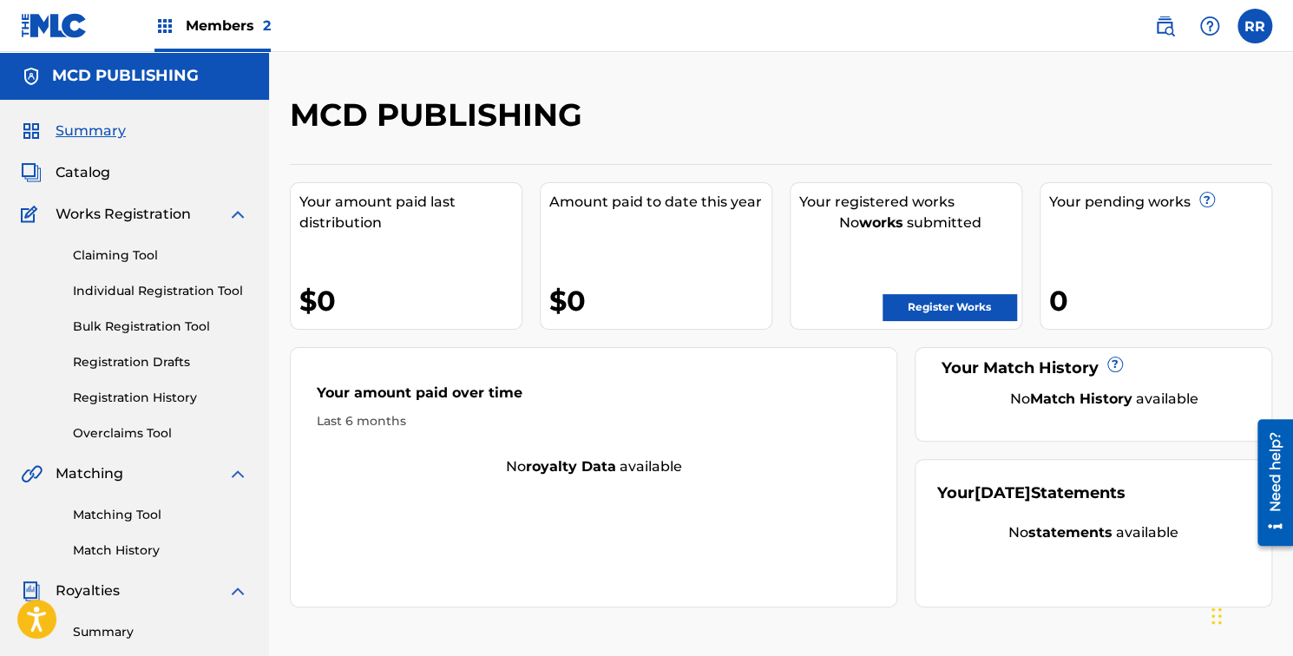
click at [148, 249] on link "Claiming Tool" at bounding box center [160, 255] width 175 height 18
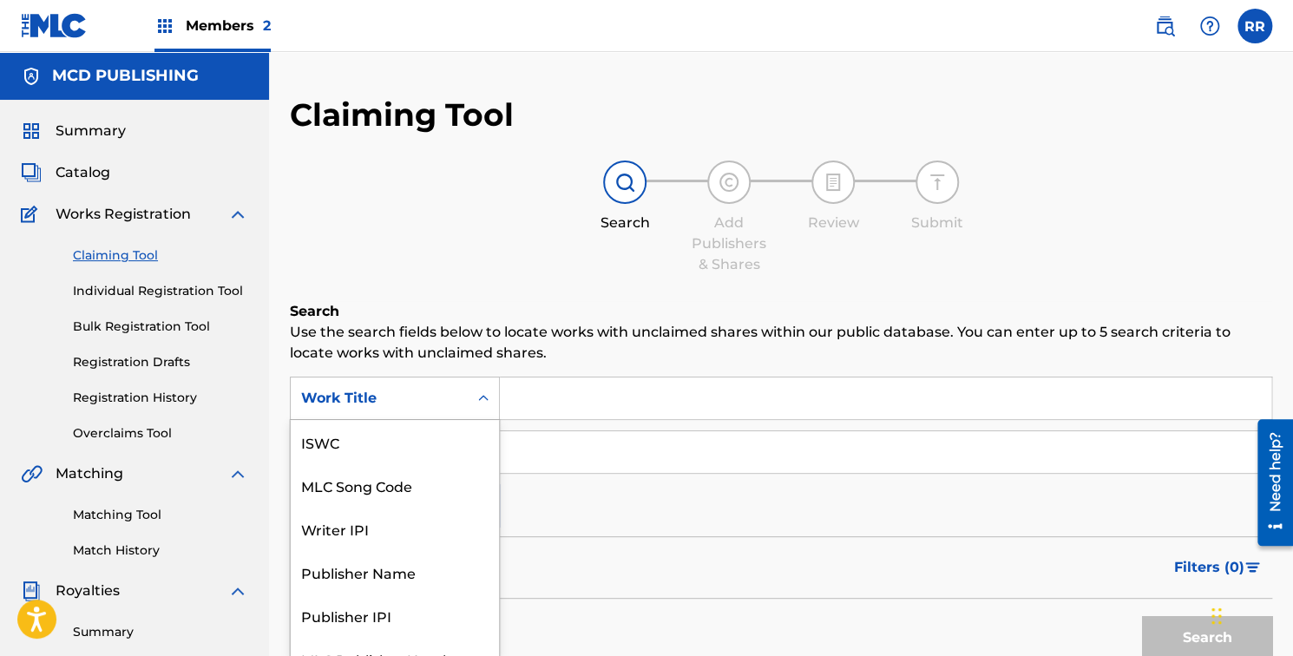
scroll to position [24, 0]
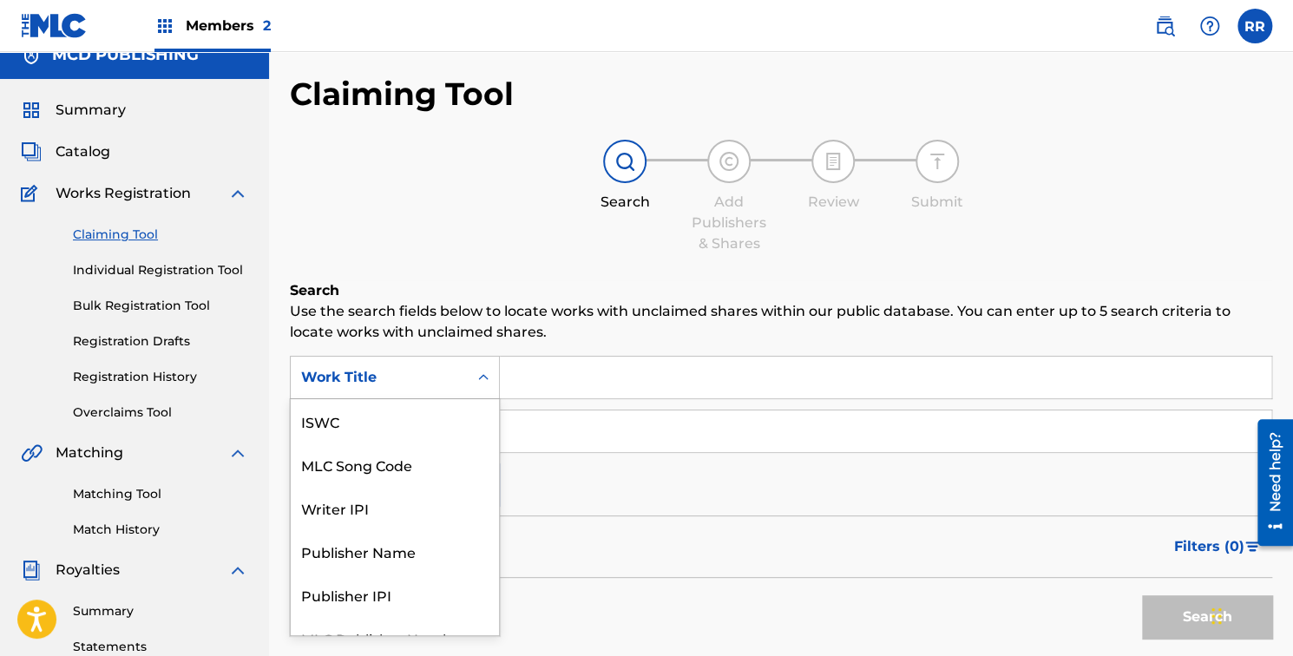
click at [487, 399] on div "7 results available. Use Up and Down to choose options, press Enter to select t…" at bounding box center [395, 377] width 210 height 43
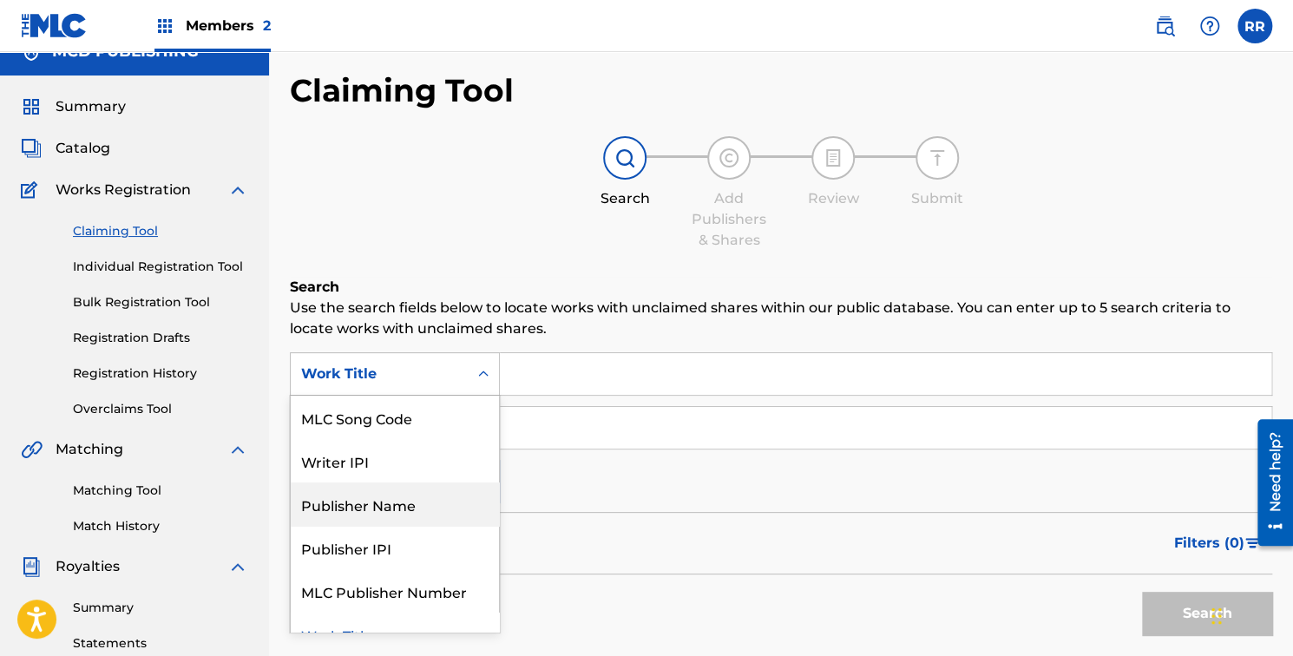
click at [361, 505] on div "Publisher Name" at bounding box center [395, 503] width 208 height 43
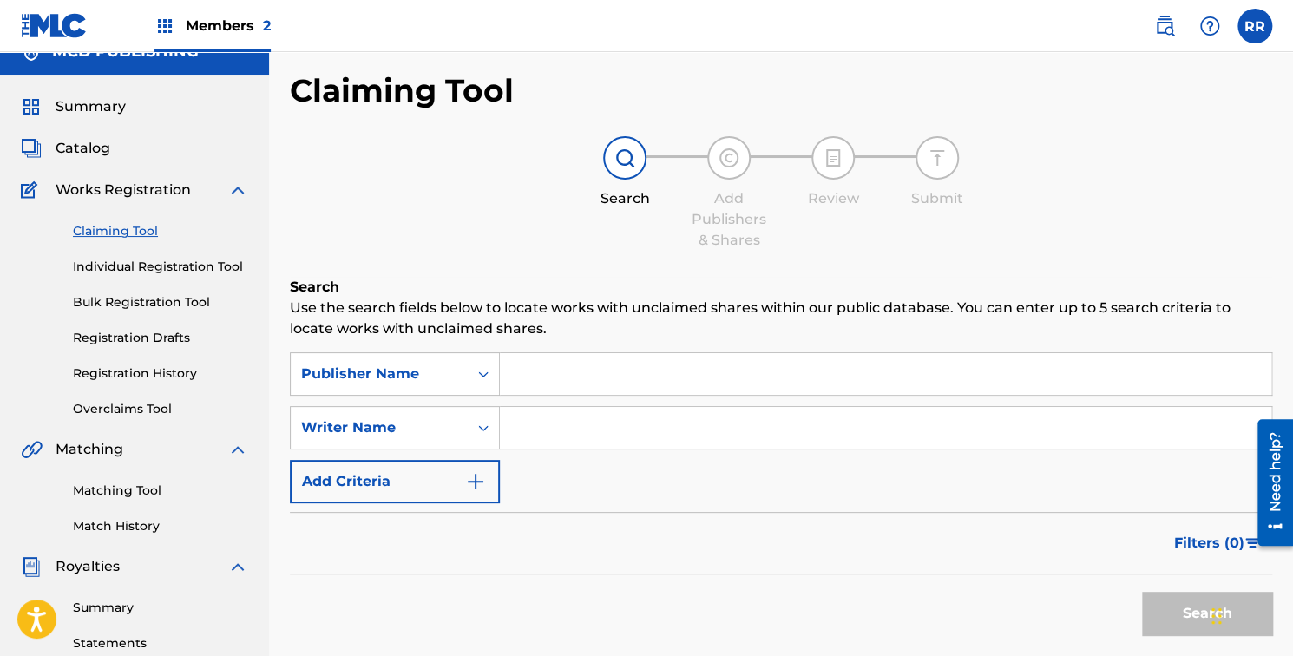
click at [553, 370] on input "Search Form" at bounding box center [885, 374] width 771 height 42
paste input "PIGFACTORY USA LLC"
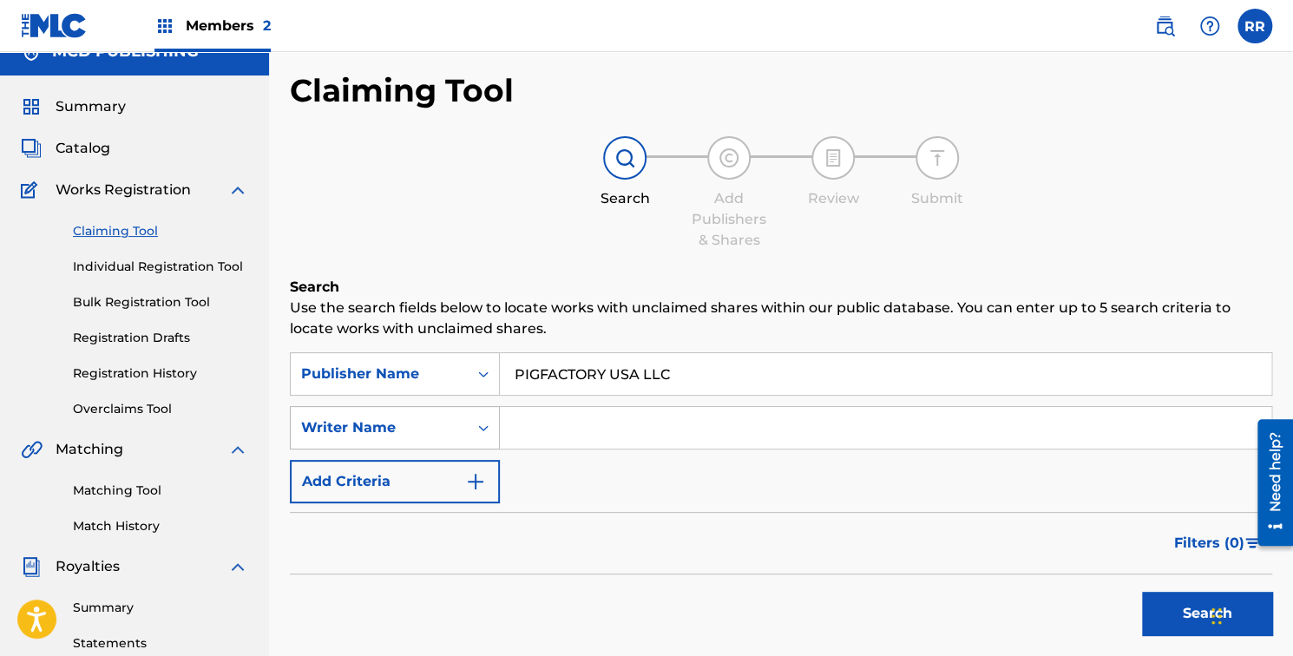
type input "PIGFACTORY USA LLC"
click at [473, 428] on div "Writer Name" at bounding box center [395, 427] width 210 height 43
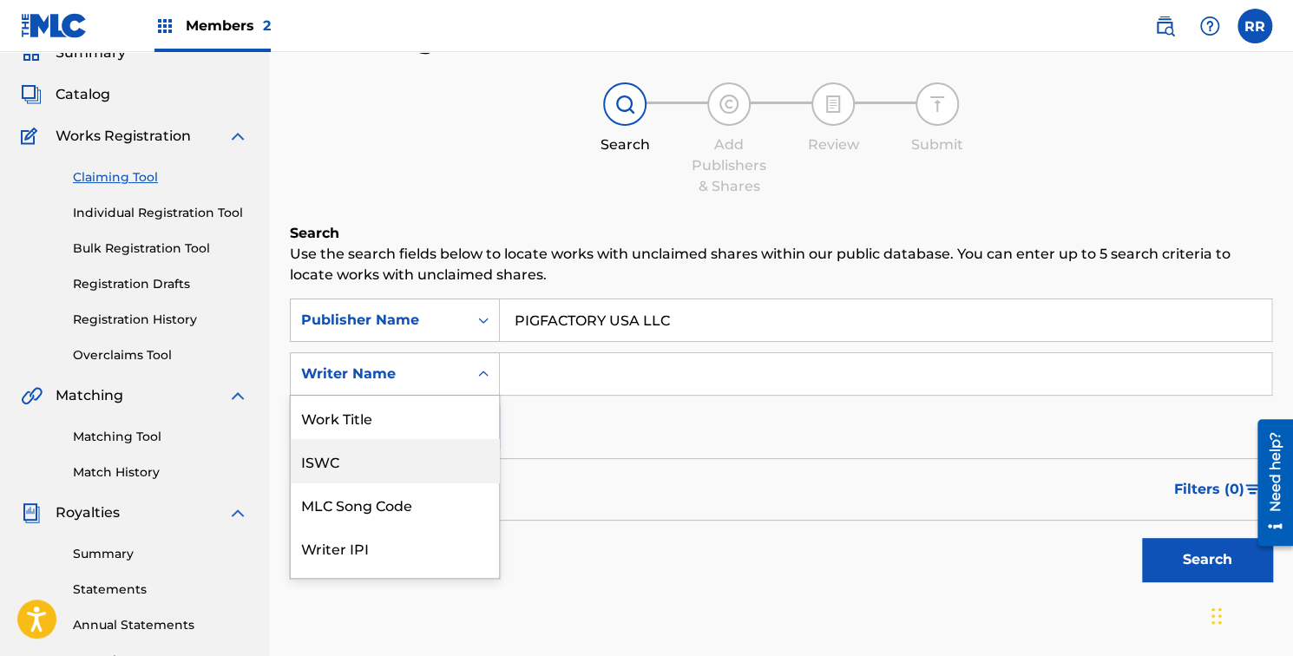
scroll to position [43, 0]
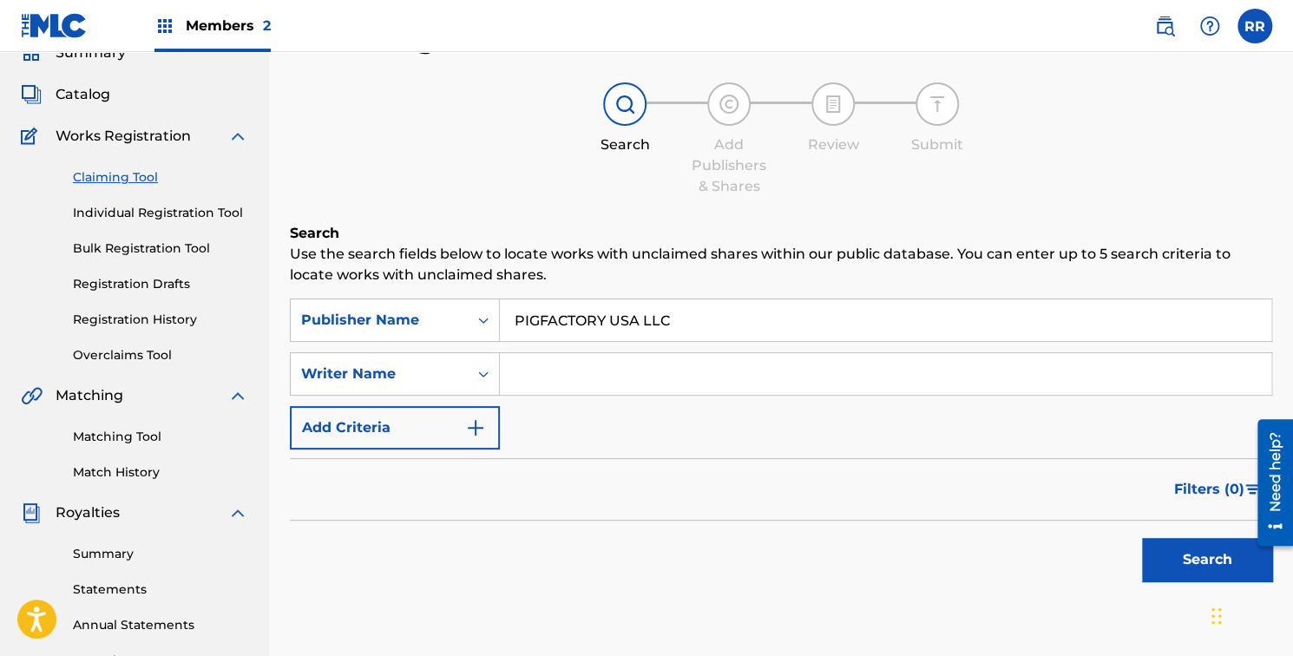
click at [528, 375] on input "Search Form" at bounding box center [885, 374] width 771 height 42
click at [1233, 566] on button "Search" at bounding box center [1207, 559] width 130 height 43
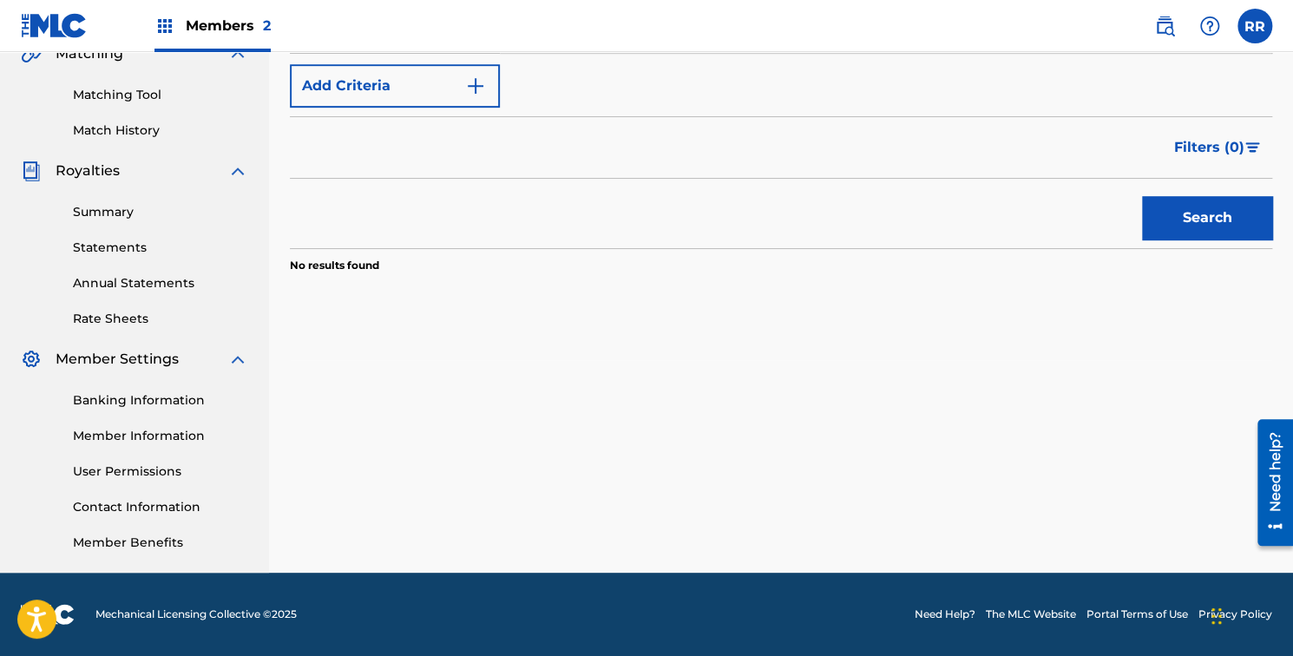
scroll to position [0, 0]
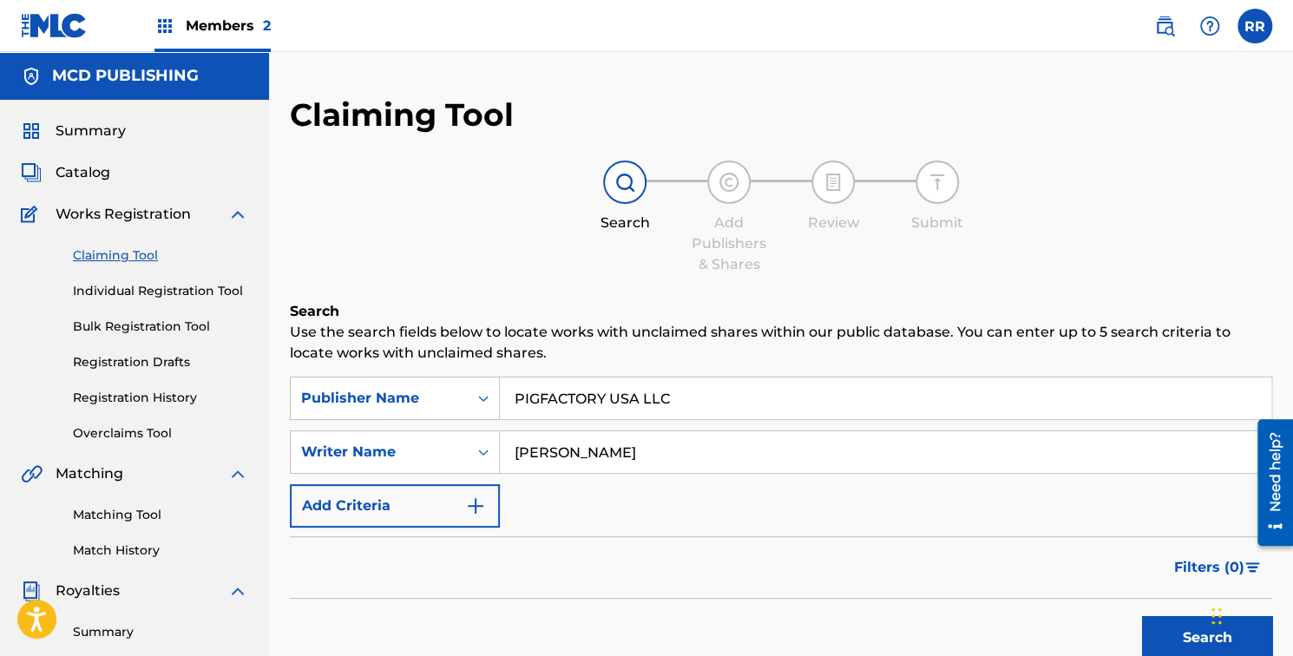
click at [576, 460] on input "[PERSON_NAME]" at bounding box center [885, 452] width 771 height 42
type input "[PERSON_NAME]"
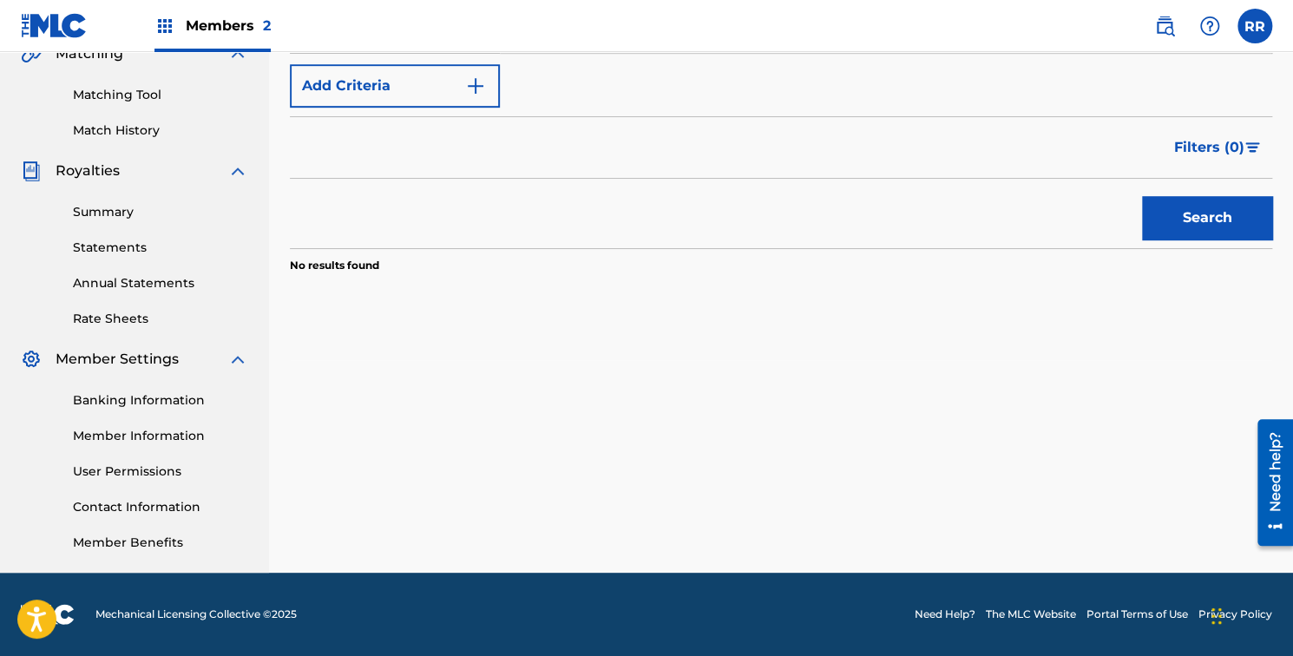
click at [1205, 234] on button "Search" at bounding box center [1207, 217] width 130 height 43
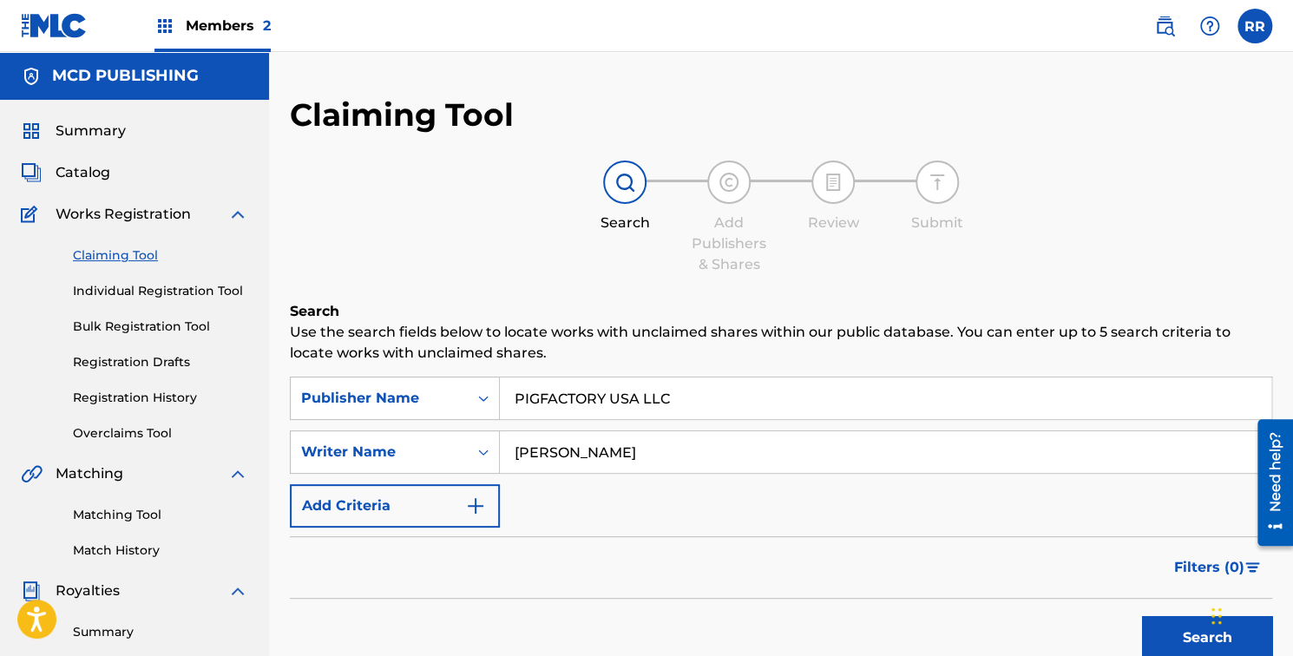
click at [564, 463] on input "[PERSON_NAME]" at bounding box center [885, 452] width 771 height 42
click at [1170, 635] on button "Search" at bounding box center [1207, 637] width 130 height 43
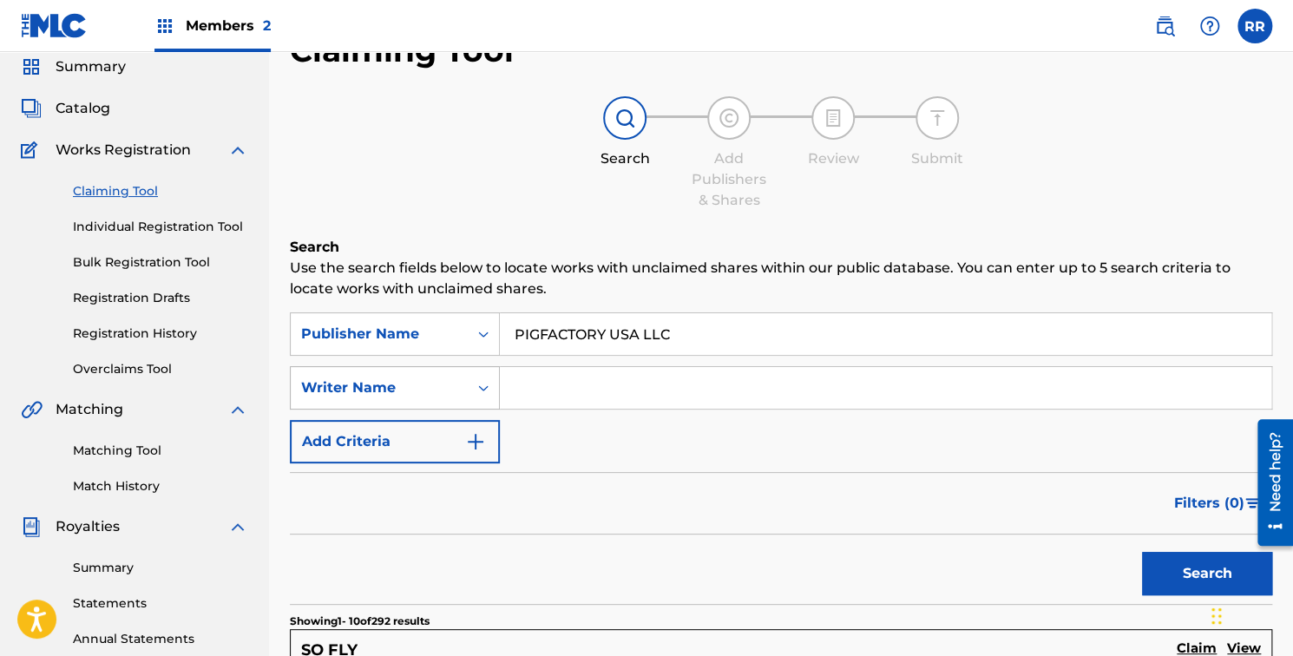
click at [483, 410] on div "Writer Name" at bounding box center [395, 387] width 210 height 43
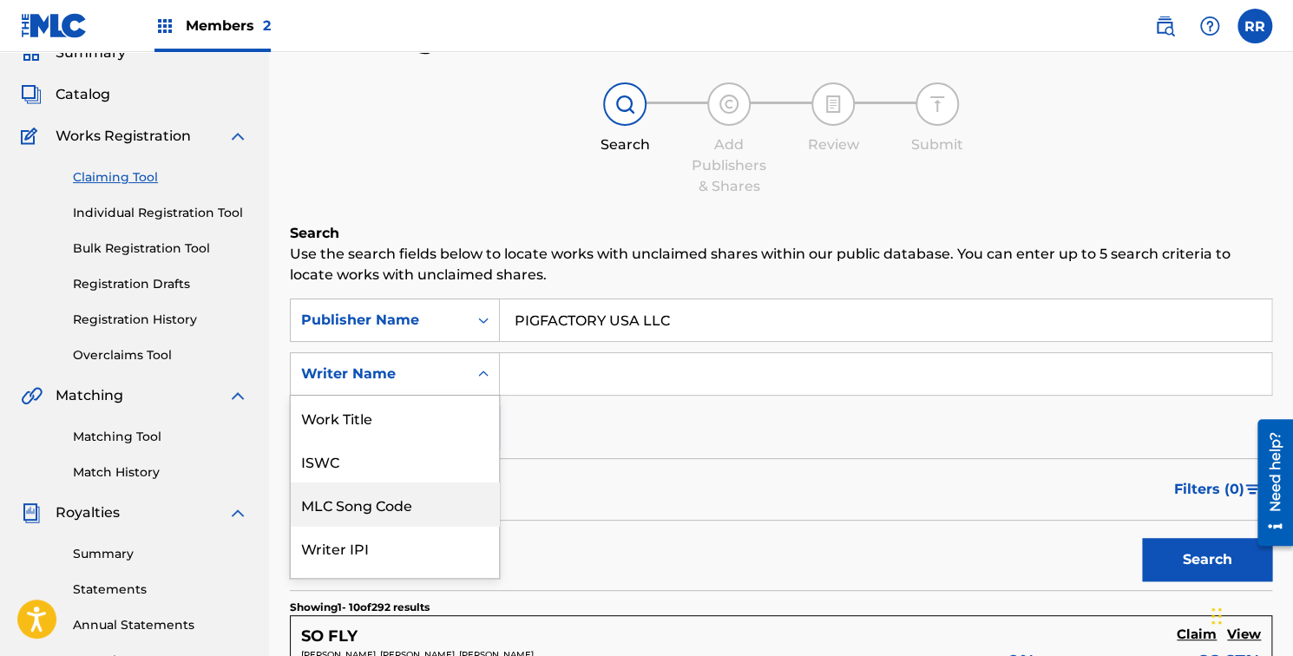
scroll to position [43, 0]
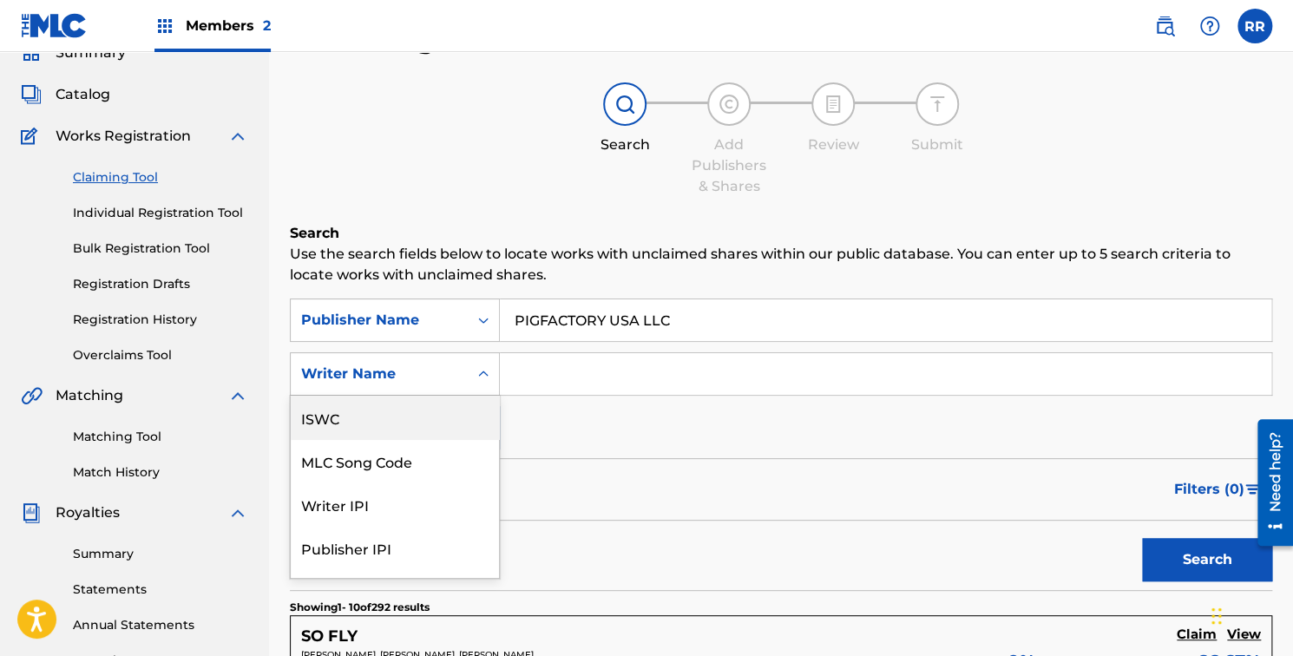
click at [555, 384] on input "Search Form" at bounding box center [885, 374] width 771 height 42
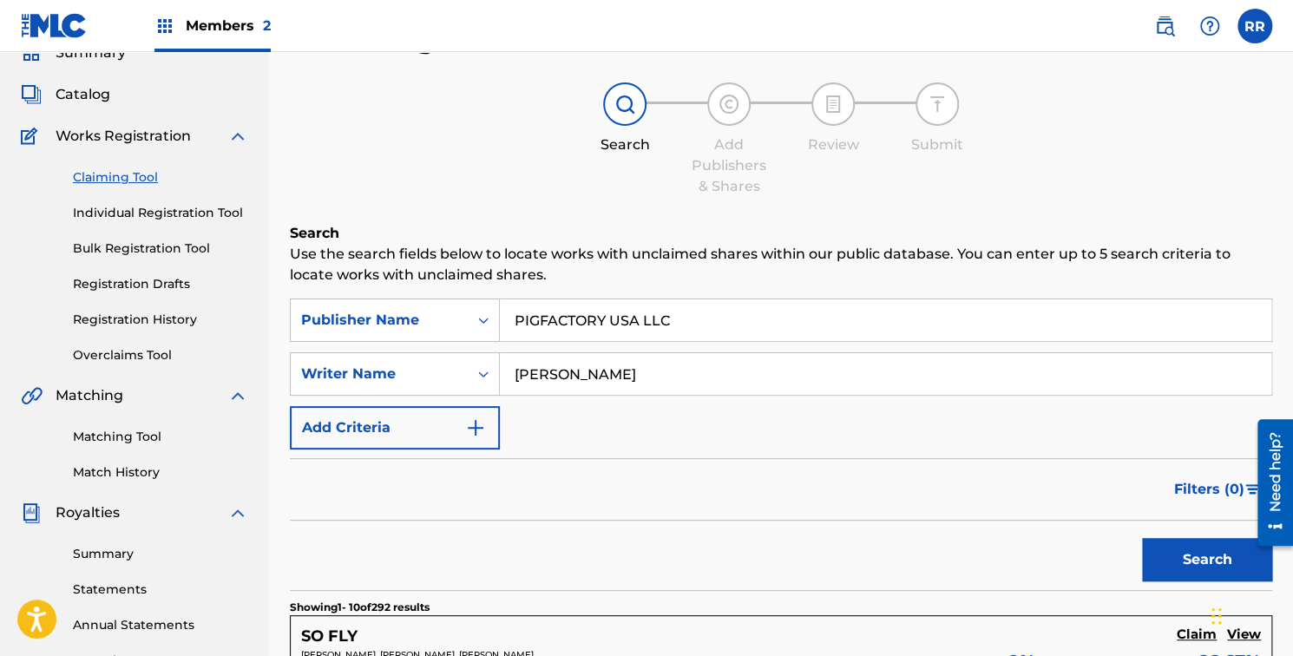
click at [1142, 538] on button "Search" at bounding box center [1207, 559] width 130 height 43
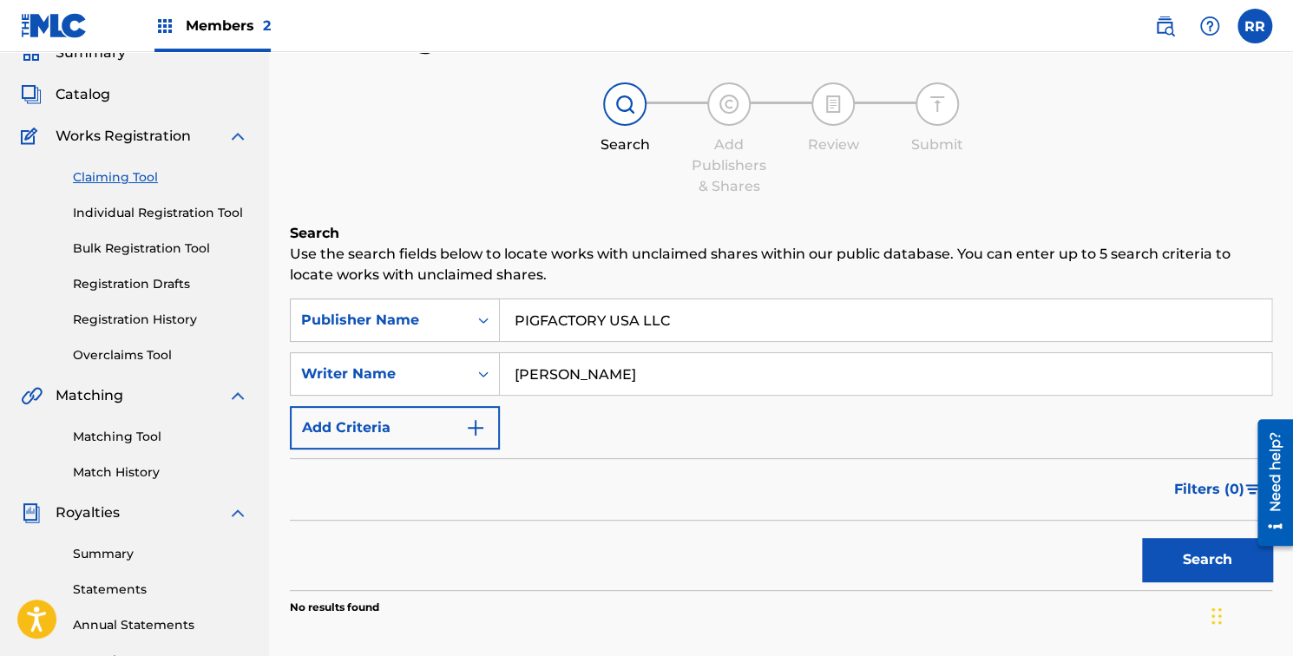
click at [635, 387] on input "[PERSON_NAME]" at bounding box center [885, 374] width 771 height 42
type input "[PERSON_NAME]"
click at [1142, 538] on button "Search" at bounding box center [1207, 559] width 130 height 43
click at [483, 417] on img "Search Form" at bounding box center [475, 427] width 21 height 21
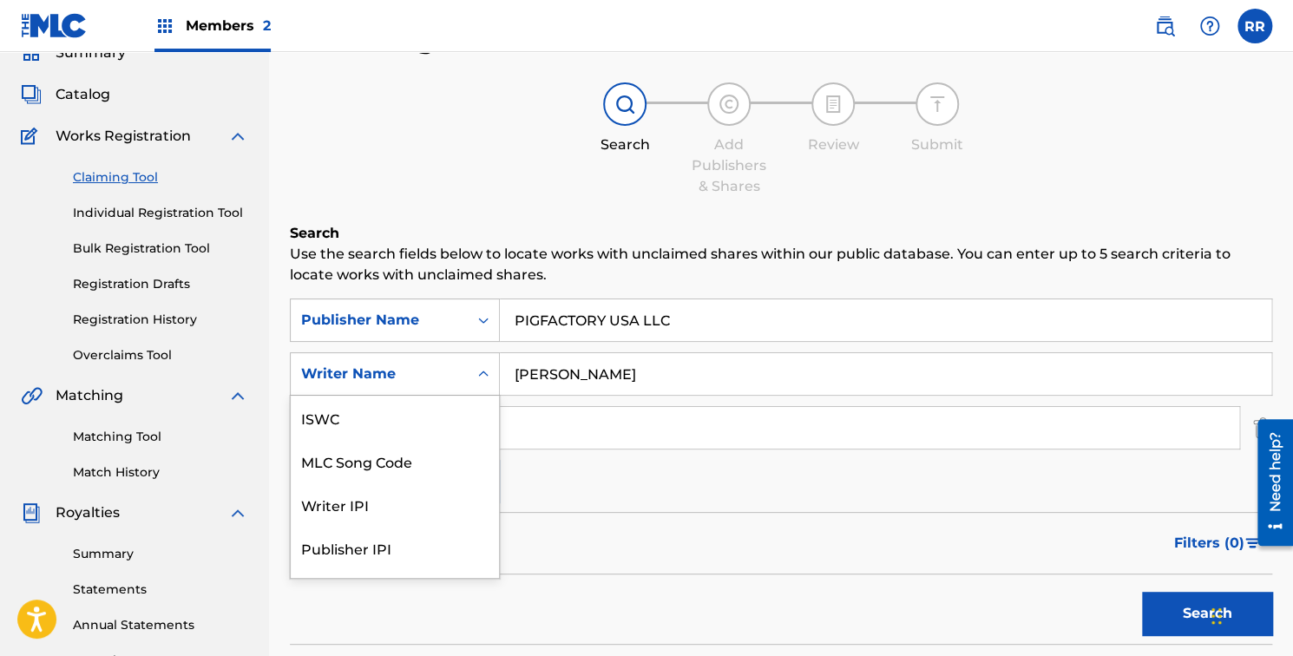
click at [479, 370] on icon "Search Form" at bounding box center [483, 373] width 17 height 17
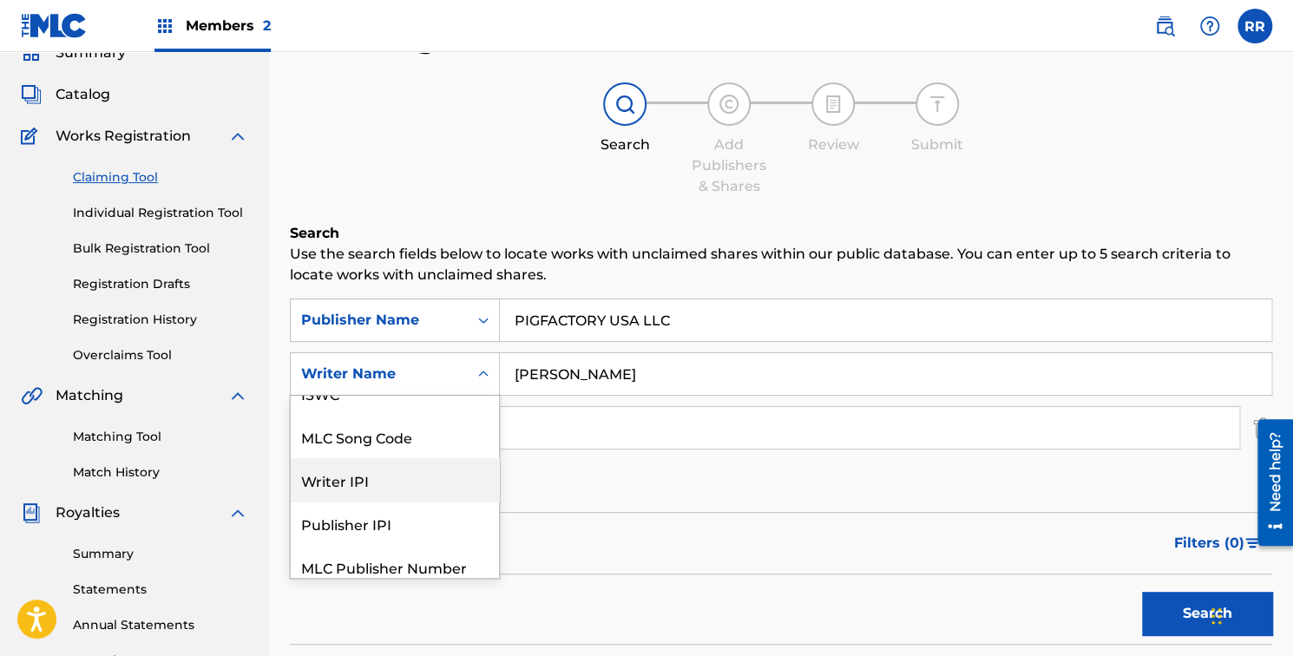
scroll to position [0, 0]
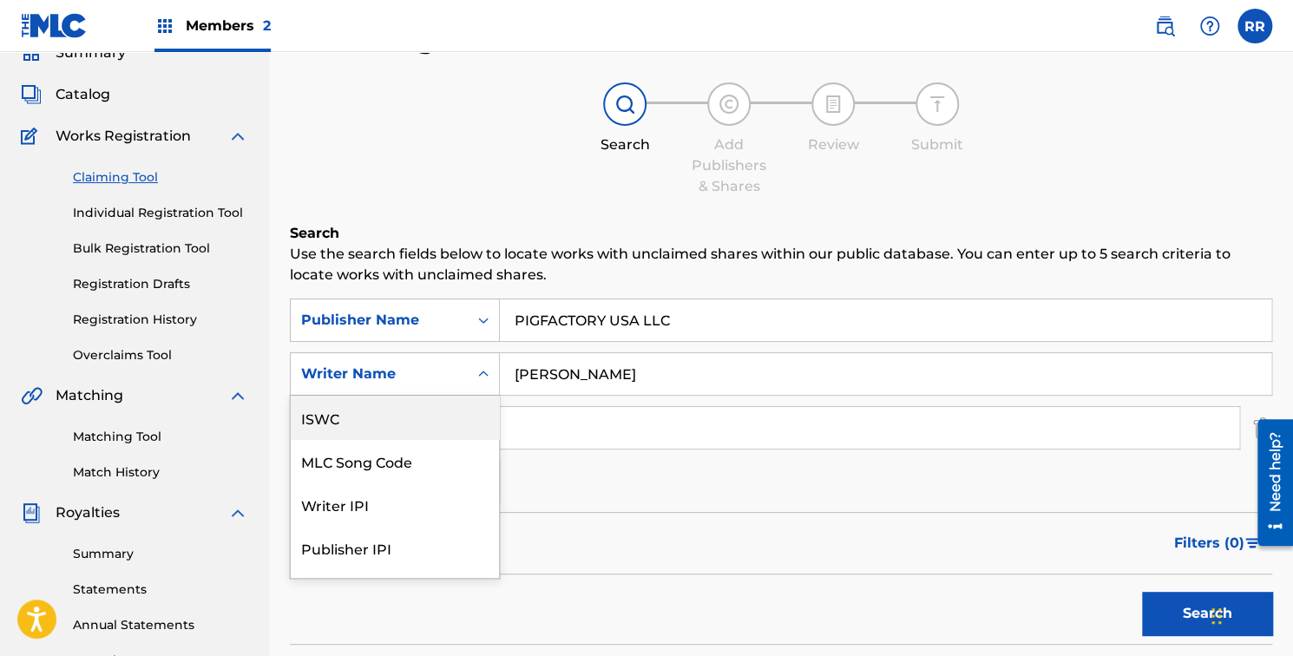
click at [740, 282] on p "Use the search fields below to locate works with unclaimed shares within our pu…" at bounding box center [781, 265] width 982 height 42
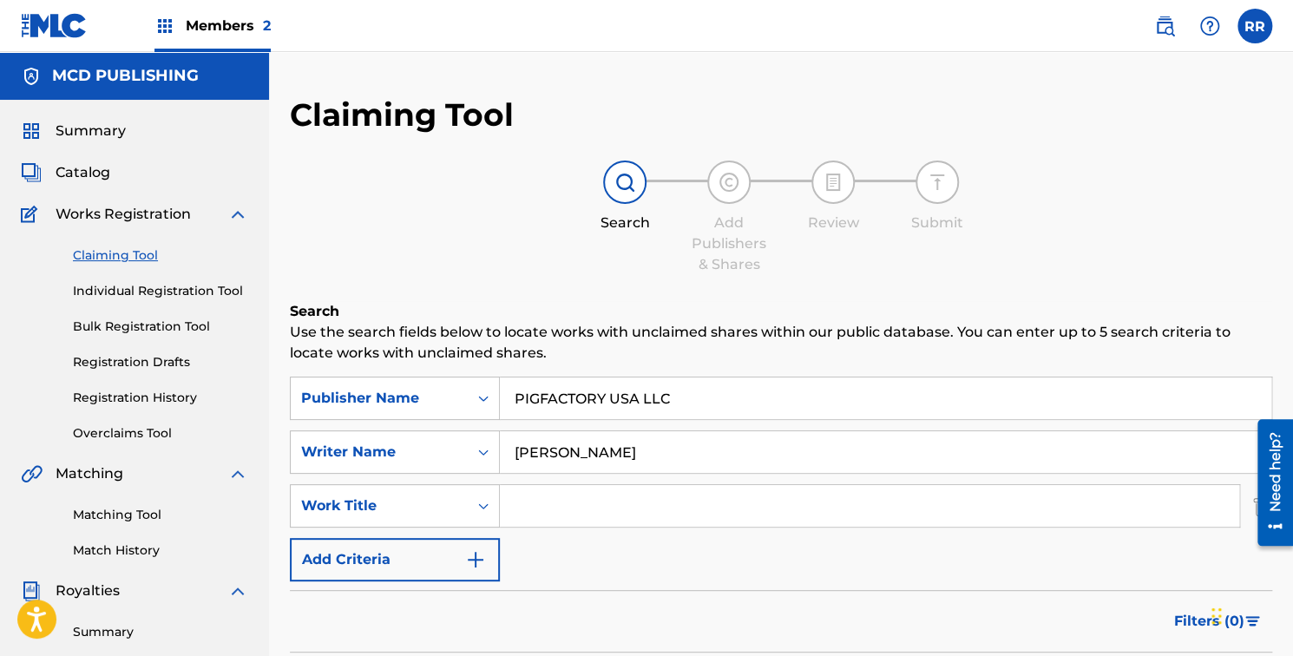
click at [687, 404] on input "PIGFACTORY USA LLC" at bounding box center [885, 398] width 771 height 42
type input "PIGFACTORY USA LLC SMART RIGHTS"
